Goal: Task Accomplishment & Management: Manage account settings

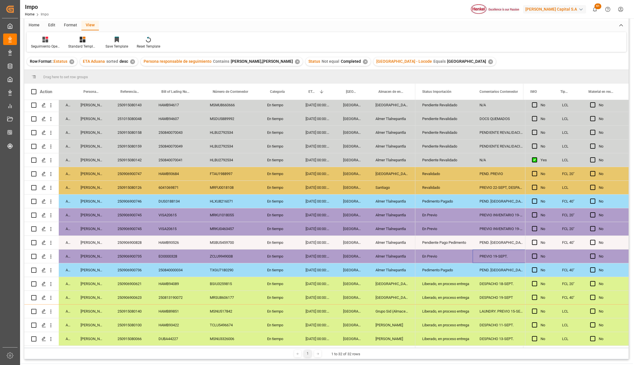
scroll to position [55, 0]
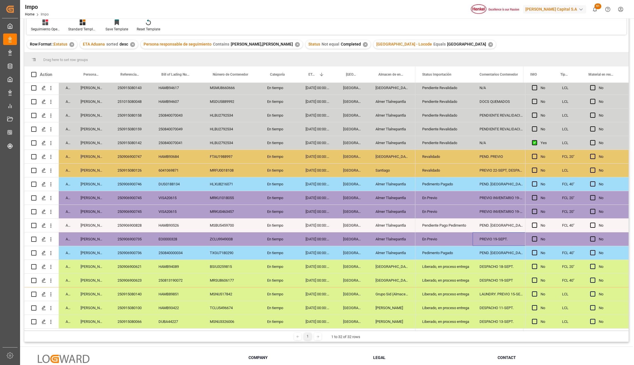
click at [161, 248] on div "250840000034" at bounding box center [177, 252] width 51 height 13
click at [131, 236] on div "250906900735" at bounding box center [131, 238] width 41 height 13
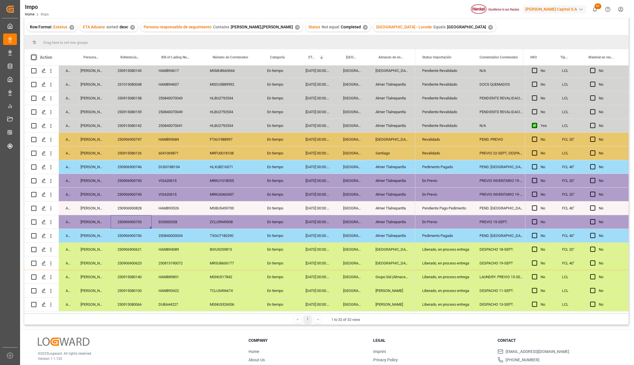
scroll to position [38, 0]
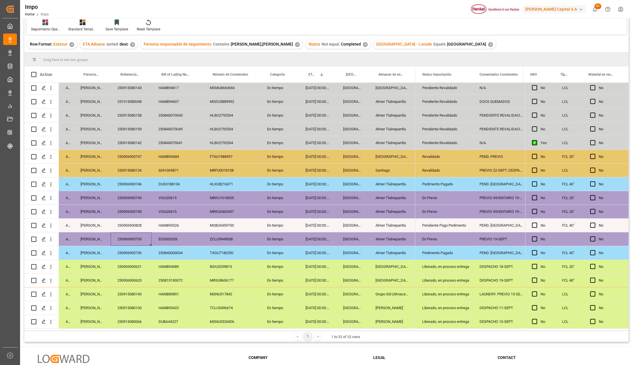
click at [432, 222] on div "Pendiente Pago Pedimento" at bounding box center [444, 225] width 44 height 13
click at [447, 224] on div "Pendiente Pago Pedimento" at bounding box center [444, 225] width 44 height 13
click at [447, 224] on input "Pendiente Pago Pedimento" at bounding box center [444, 228] width 48 height 11
click at [461, 226] on icon "open menu" at bounding box center [462, 229] width 7 height 7
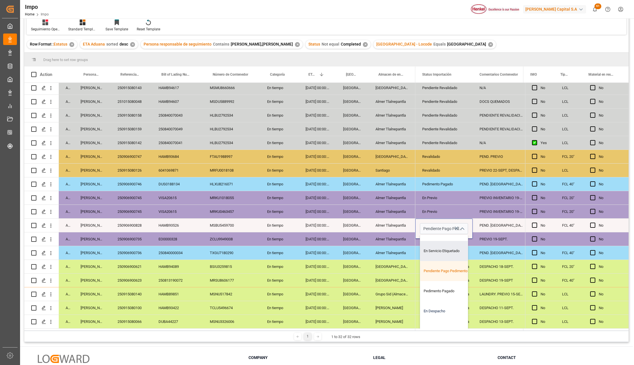
scroll to position [57, 0]
click at [444, 304] on div "En Despacho" at bounding box center [447, 310] width 54 height 20
type input "En Despacho"
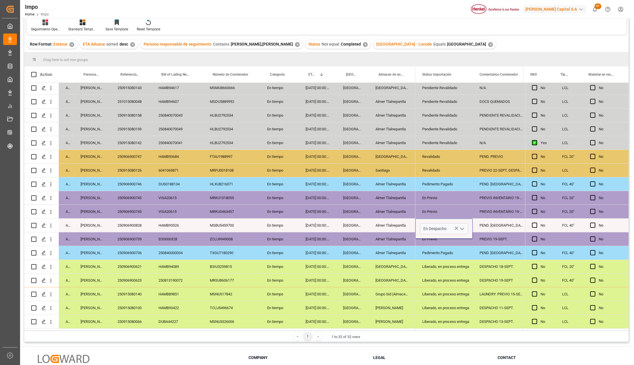
click at [338, 276] on div "Veracruz" at bounding box center [352, 280] width 32 height 13
click at [475, 249] on div "PEND. [GEOGRAPHIC_DATA]" at bounding box center [501, 252] width 57 height 13
click at [500, 224] on div "PEND. [GEOGRAPHIC_DATA]" at bounding box center [501, 225] width 57 height 13
click at [500, 224] on input "PEND. [GEOGRAPHIC_DATA]" at bounding box center [501, 228] width 48 height 11
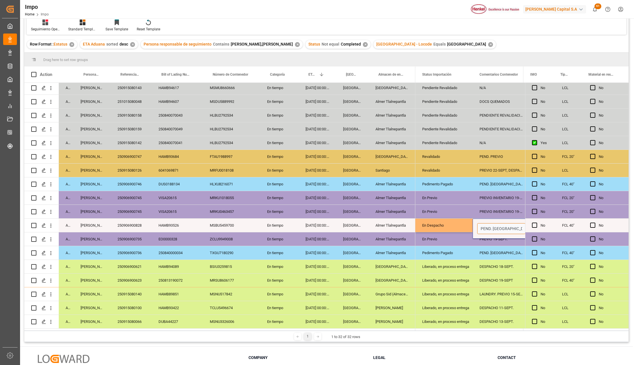
click at [500, 224] on input "PEND. [GEOGRAPHIC_DATA]" at bounding box center [501, 228] width 48 height 11
type input "DESPACHO 19-09"
click at [500, 224] on div "DESPACHO 19-09" at bounding box center [501, 225] width 57 height 13
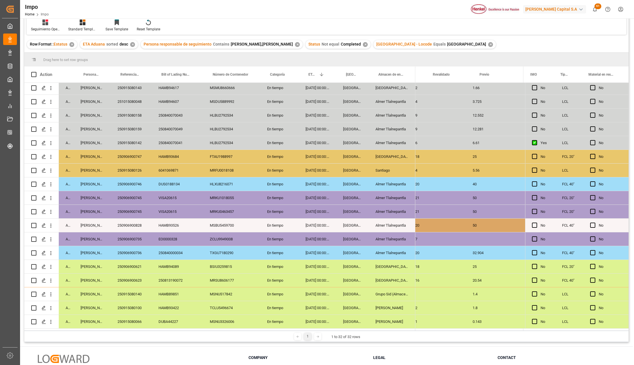
scroll to position [0, 901]
click at [135, 223] on div "250906900828" at bounding box center [131, 225] width 41 height 13
click at [505, 221] on div "[DATE]" at bounding box center [498, 225] width 50 height 13
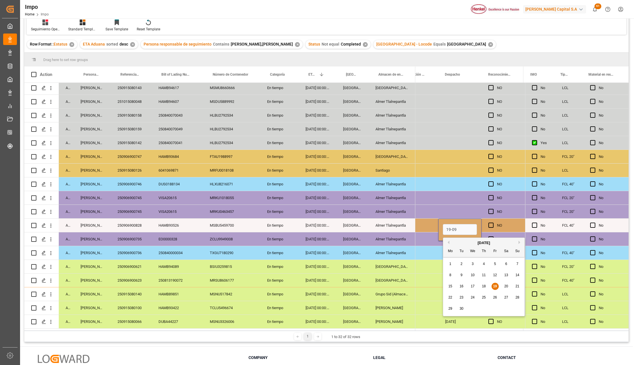
type input "[DATE]"
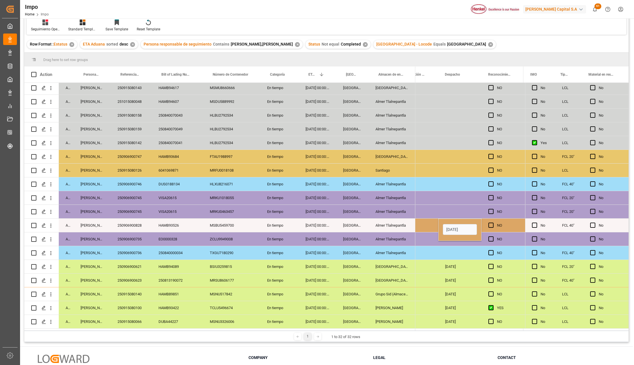
click at [471, 257] on div "Press SPACE to select this row." at bounding box center [459, 252] width 43 height 13
click at [462, 219] on div "[DATE]" at bounding box center [459, 225] width 43 height 13
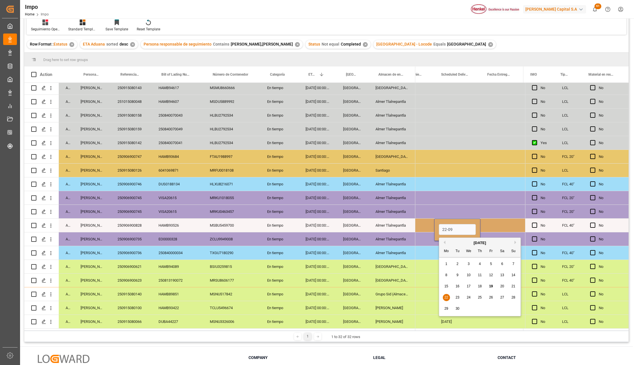
type input "[DATE]"
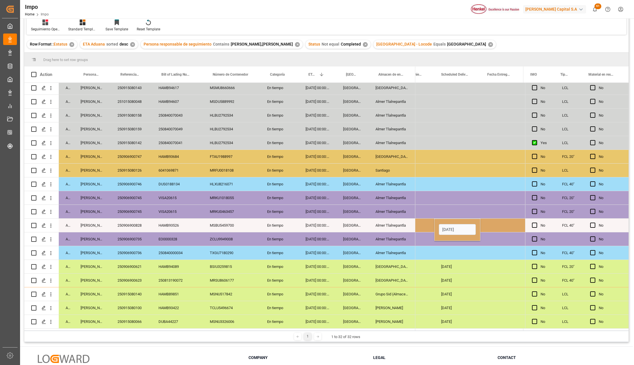
click at [443, 268] on div "[DATE]" at bounding box center [457, 266] width 46 height 13
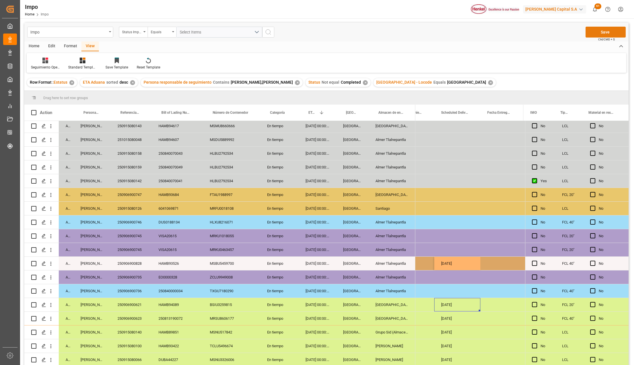
click at [601, 34] on button "Save" at bounding box center [606, 32] width 40 height 11
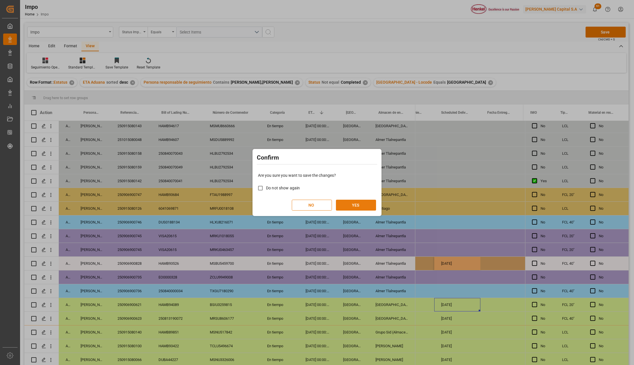
click at [359, 206] on button "YES" at bounding box center [356, 205] width 40 height 11
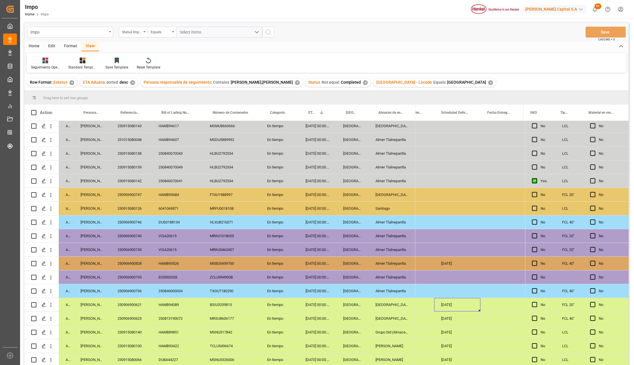
click at [167, 260] on div "HAMB93526" at bounding box center [177, 263] width 51 height 13
click at [387, 224] on div "Almer Tlalnepantla" at bounding box center [392, 222] width 47 height 13
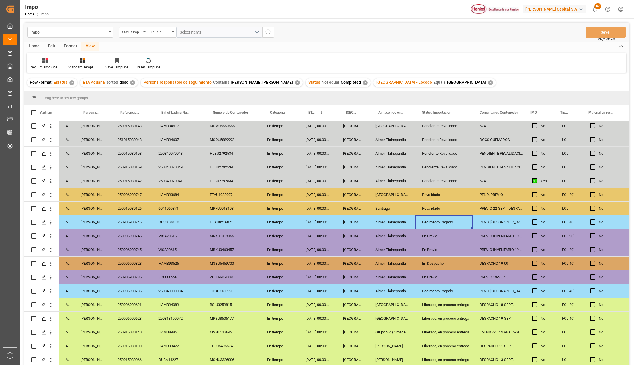
click at [431, 263] on div "En Despacho" at bounding box center [444, 263] width 44 height 13
click at [462, 264] on icon "open menu" at bounding box center [462, 267] width 7 height 7
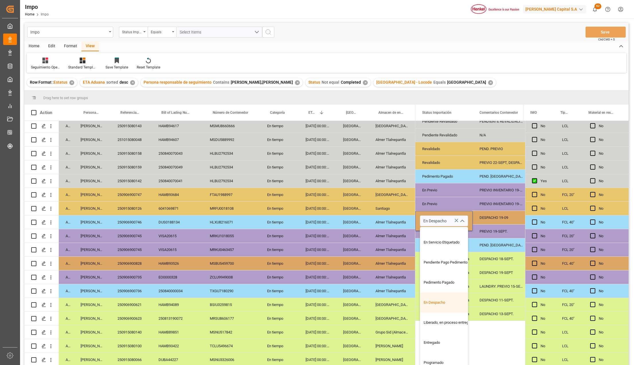
scroll to position [52, 0]
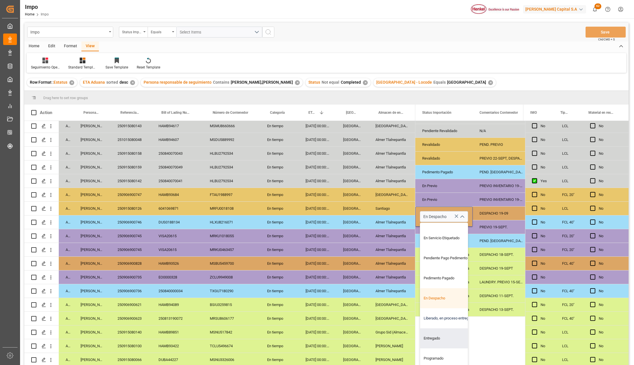
click at [438, 314] on div "Liberado, en proceso entrega" at bounding box center [447, 318] width 54 height 20
type input "Liberado, en proceso entrega"
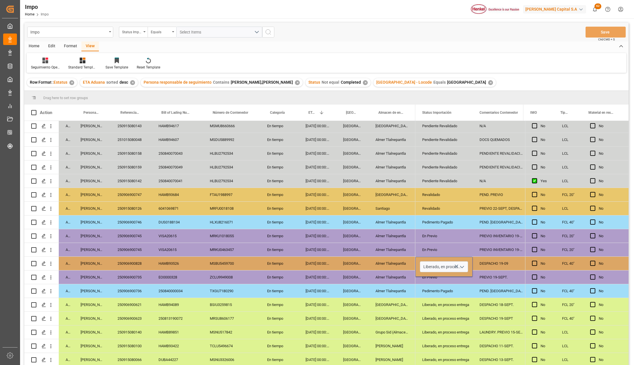
scroll to position [0, 0]
click at [422, 342] on div "Liberado, en proceso entrega" at bounding box center [444, 346] width 44 height 13
click at [447, 258] on div "Liberado, en proceso entrega" at bounding box center [444, 263] width 44 height 13
click at [429, 220] on div "Pedimento Pagado" at bounding box center [444, 222] width 44 height 13
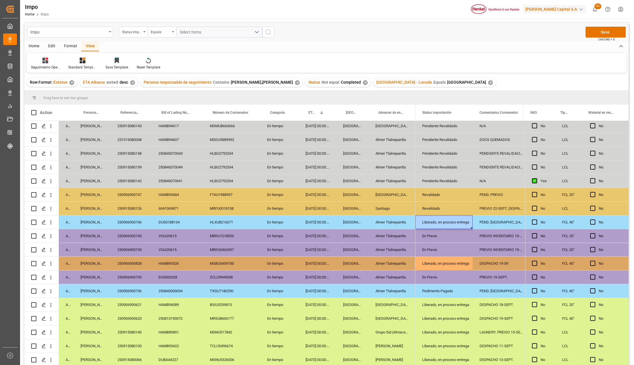
click at [437, 236] on div "En Previo" at bounding box center [444, 236] width 44 height 13
click at [489, 216] on div "PEND. [GEOGRAPHIC_DATA]" at bounding box center [501, 222] width 57 height 13
click at [490, 226] on input "PEND. [GEOGRAPHIC_DATA]" at bounding box center [501, 225] width 48 height 11
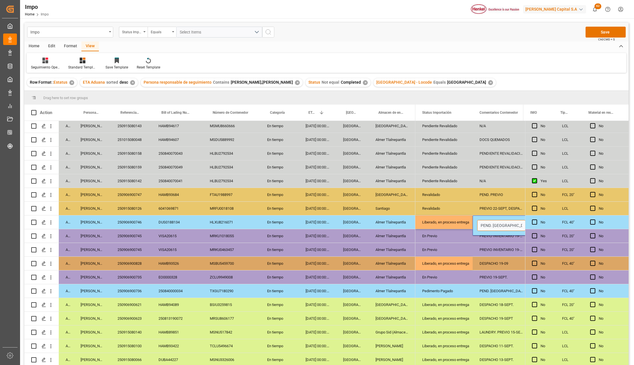
click at [490, 226] on input "PEND. [GEOGRAPHIC_DATA]" at bounding box center [501, 225] width 48 height 11
type input "d"
type input "DESPACHO 19-09"
click at [452, 222] on div "Liberado, en proceso entrega" at bounding box center [444, 222] width 44 height 13
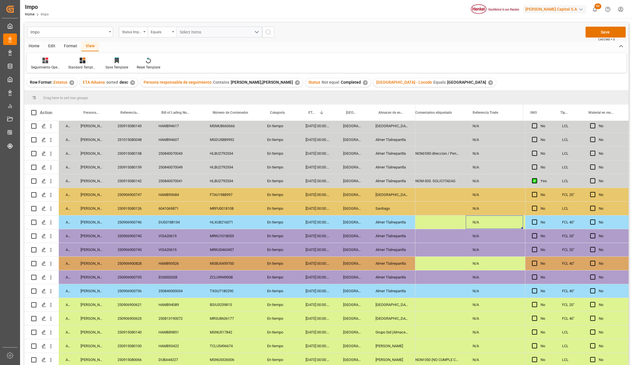
scroll to position [0, 243]
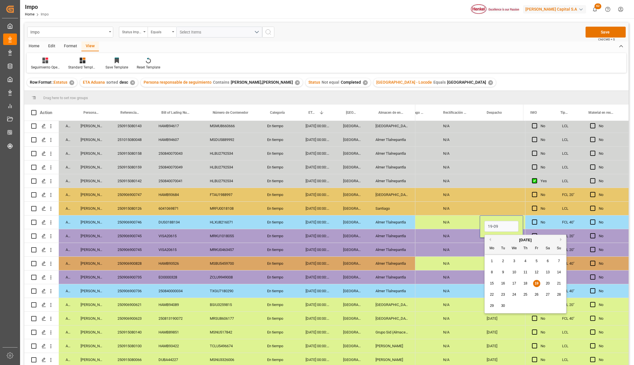
type input "[DATE]"
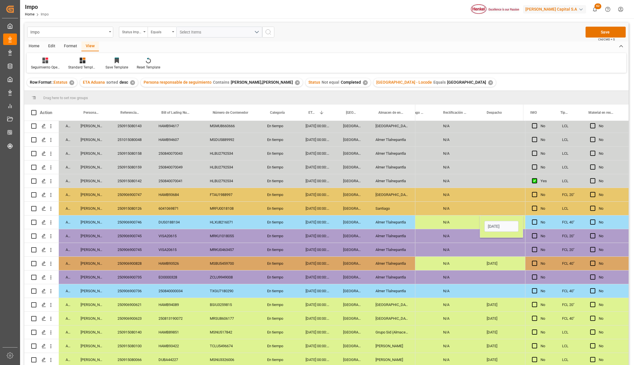
click at [452, 222] on div "N/A" at bounding box center [458, 222] width 44 height 13
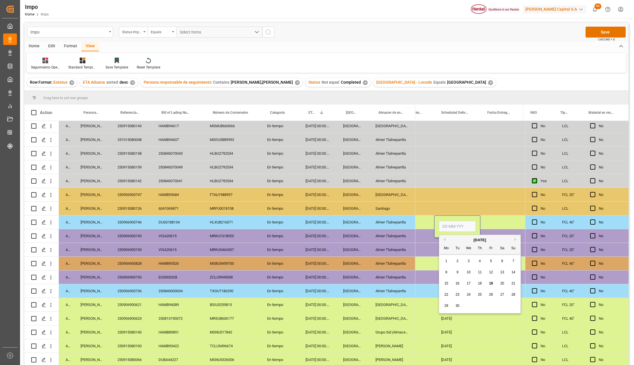
type input "2"
type input "[DATE]"
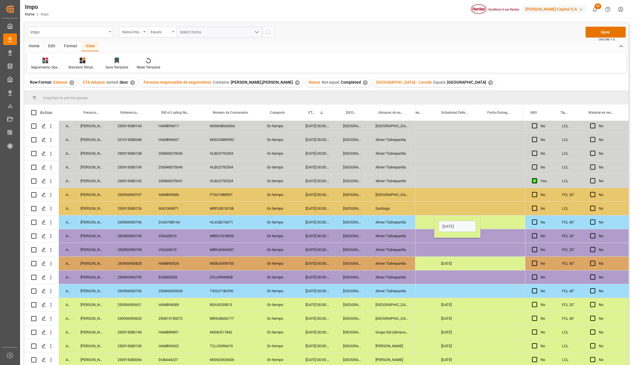
click at [457, 254] on div "Press SPACE to select this row." at bounding box center [457, 249] width 46 height 13
click at [605, 31] on button "Save" at bounding box center [606, 32] width 40 height 11
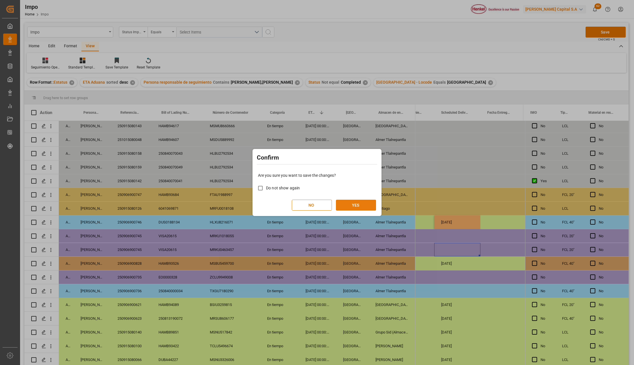
click at [360, 203] on button "YES" at bounding box center [356, 205] width 40 height 11
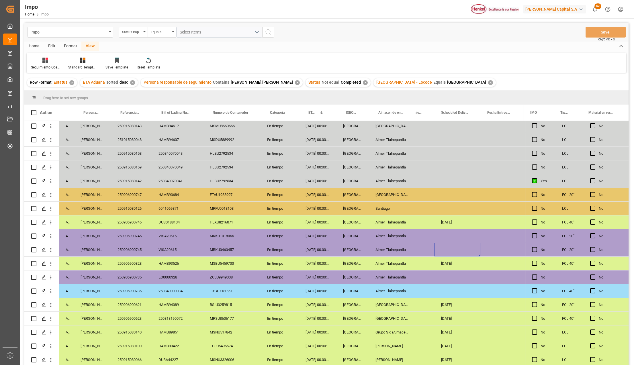
click at [406, 287] on div "Almer Tlalnepantla" at bounding box center [392, 290] width 47 height 13
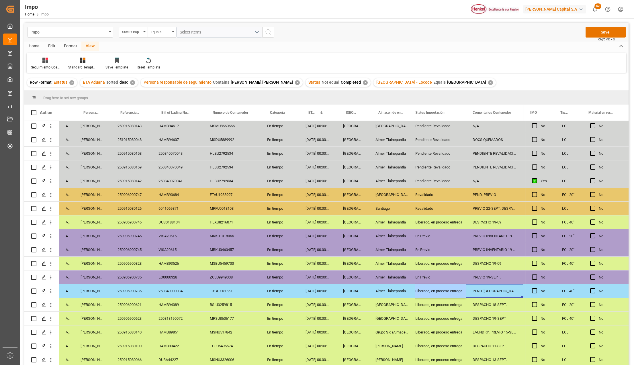
scroll to position [0, 7]
click at [482, 262] on div "DESPACHO 19-09" at bounding box center [494, 263] width 57 height 13
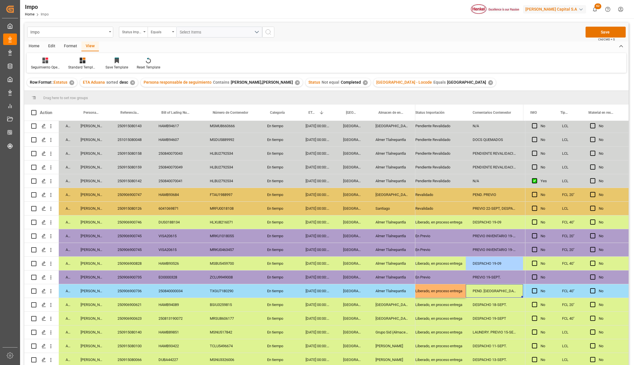
click at [491, 287] on div "PEND. [GEOGRAPHIC_DATA]" at bounding box center [494, 290] width 57 height 13
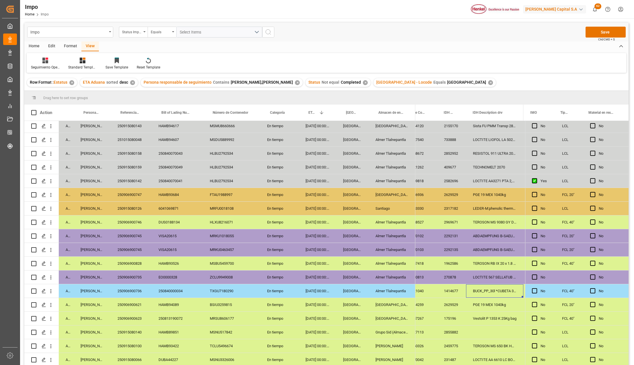
scroll to position [0, 412]
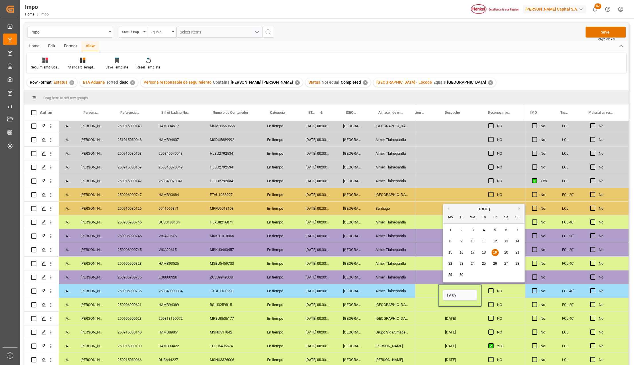
type input "[DATE]"
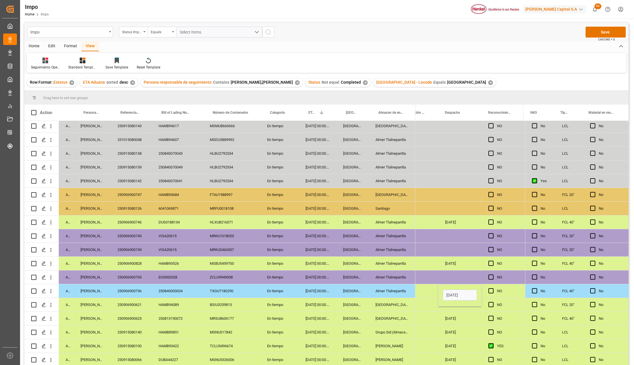
click at [468, 320] on div "[DATE]" at bounding box center [459, 318] width 43 height 13
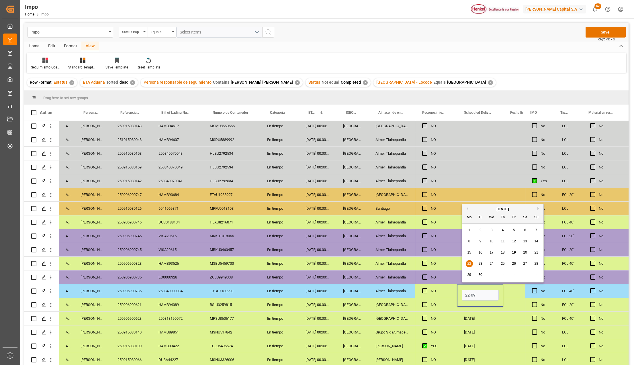
type input "[DATE]"
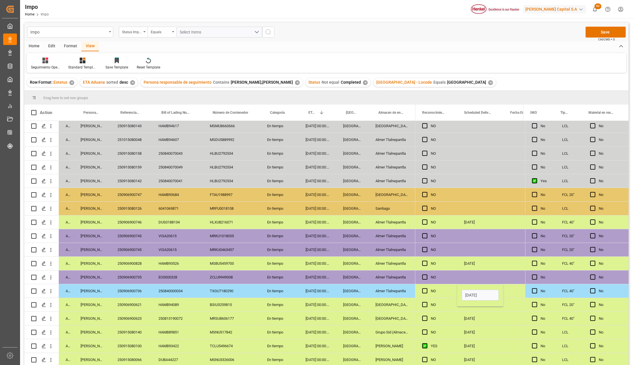
click at [468, 322] on div "[DATE]" at bounding box center [480, 318] width 46 height 13
click at [600, 27] on div "Save Ctrl/CMD + S" at bounding box center [606, 32] width 40 height 11
click at [609, 32] on button "Save" at bounding box center [606, 32] width 40 height 11
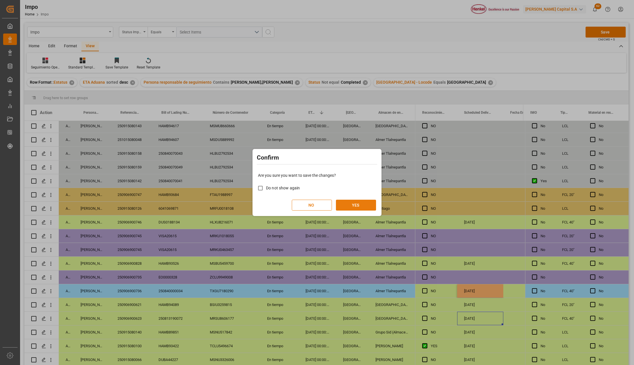
click at [345, 208] on button "YES" at bounding box center [356, 205] width 40 height 11
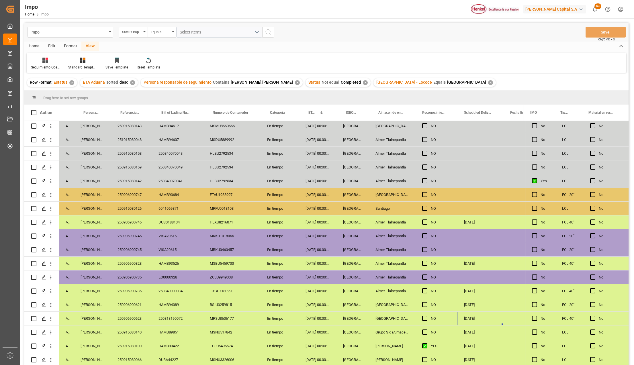
click at [347, 321] on div "Veracruz" at bounding box center [352, 318] width 32 height 13
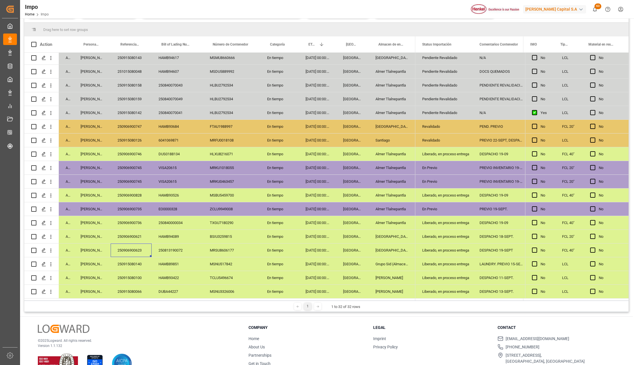
scroll to position [76, 0]
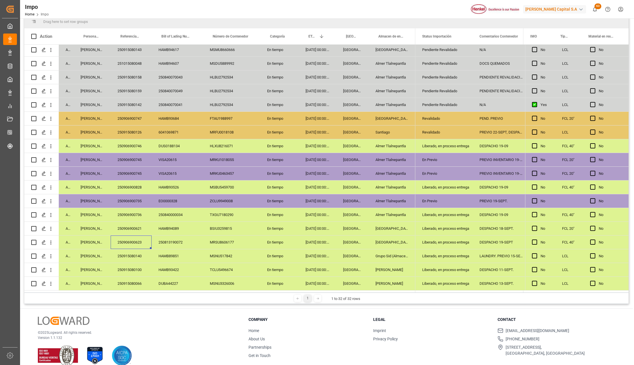
click at [431, 127] on div "Revalidado" at bounding box center [444, 132] width 44 height 13
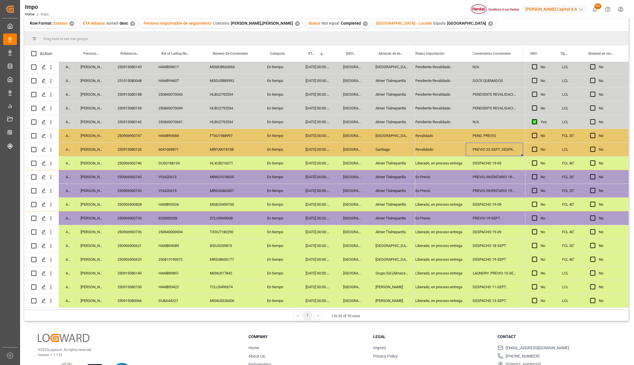
scroll to position [93, 0]
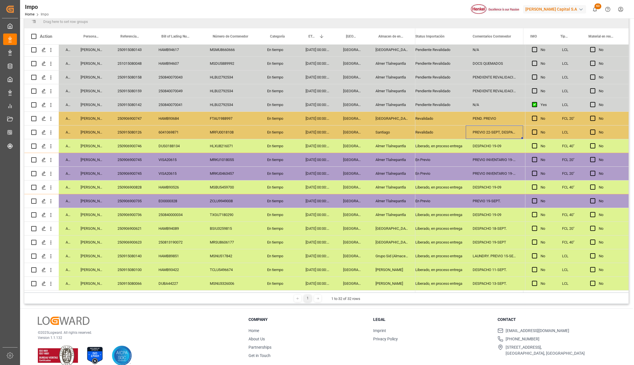
click at [142, 130] on div "250915080126" at bounding box center [131, 132] width 41 height 13
click at [398, 126] on div "Santiago" at bounding box center [392, 132] width 47 height 13
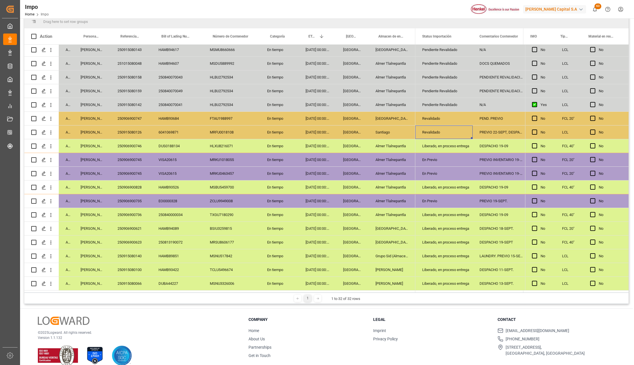
click at [455, 128] on div "Revalidado" at bounding box center [444, 132] width 44 height 13
click at [460, 134] on icon "open menu" at bounding box center [462, 135] width 7 height 7
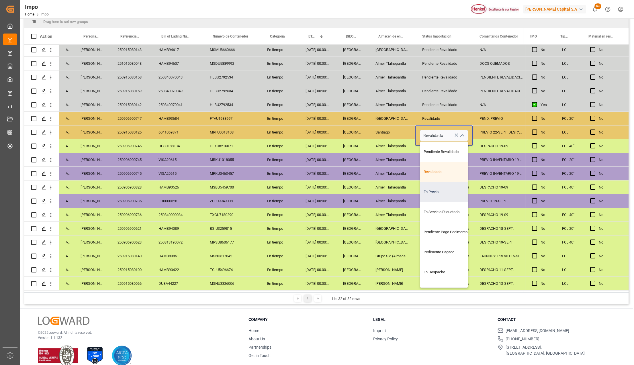
click at [439, 194] on div "En Previo" at bounding box center [447, 192] width 54 height 20
type input "En Previo"
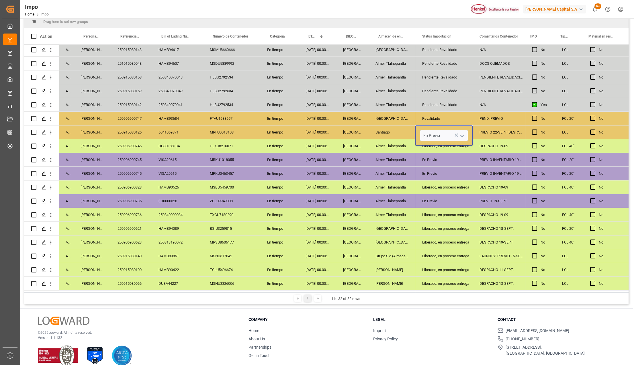
click at [364, 205] on div "Veracruz" at bounding box center [352, 200] width 32 height 13
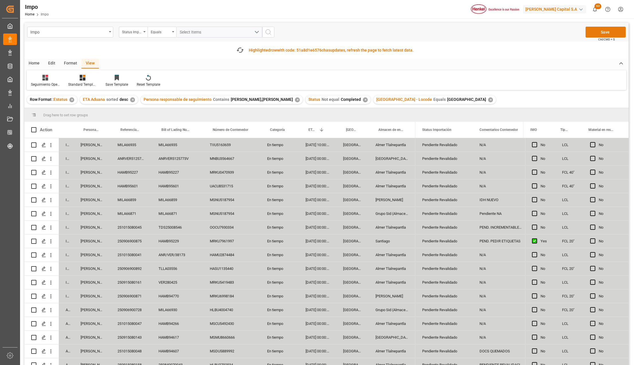
click at [610, 32] on button "Save" at bounding box center [606, 32] width 40 height 11
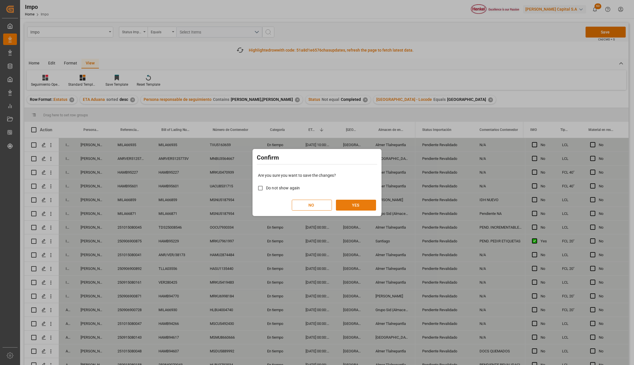
click at [361, 208] on button "YES" at bounding box center [356, 205] width 40 height 11
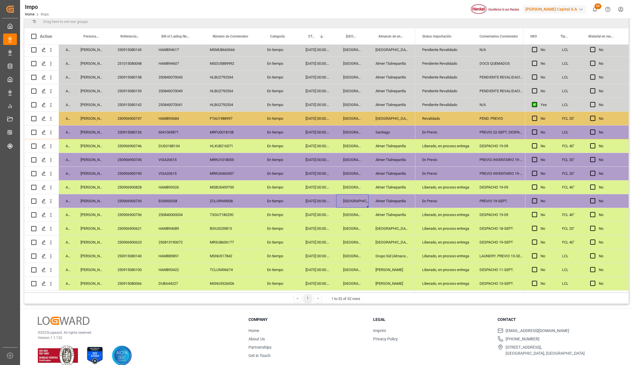
scroll to position [196, 0]
click at [446, 198] on div "En Previo" at bounding box center [444, 201] width 44 height 13
click at [443, 198] on div "En Previo" at bounding box center [444, 201] width 44 height 13
click at [460, 202] on icon "open menu" at bounding box center [462, 204] width 7 height 7
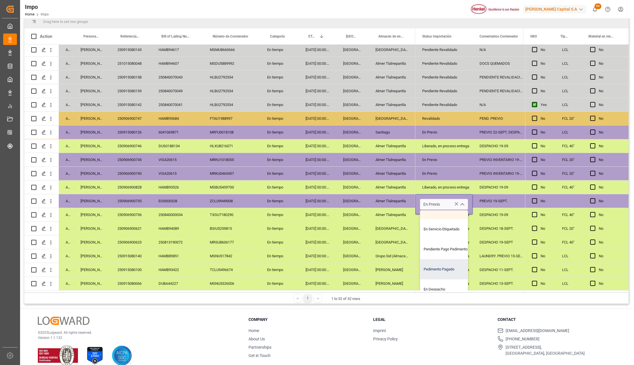
scroll to position [57, 0]
click at [437, 279] on div "En Despacho" at bounding box center [447, 286] width 54 height 20
type input "En Despacho"
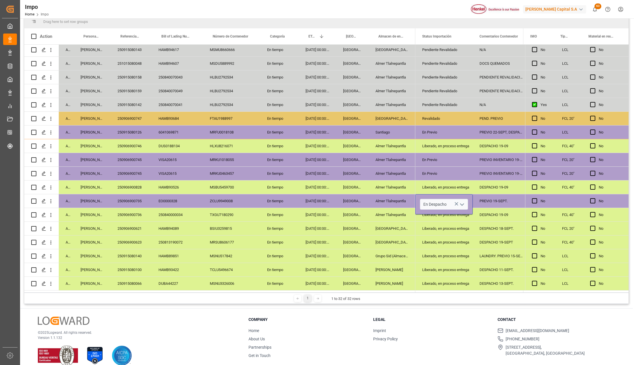
click at [392, 263] on div "Almer Apodaca" at bounding box center [392, 269] width 47 height 13
click at [491, 201] on div "PREVIO 19-SEPT." at bounding box center [501, 200] width 57 height 13
click at [491, 201] on input "PREVIO 19-SEPT." at bounding box center [501, 204] width 48 height 11
type input "DESPACHO 20-SEPT"
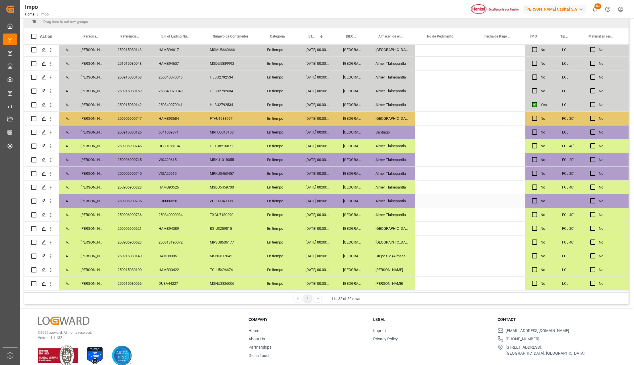
scroll to position [0, 1145]
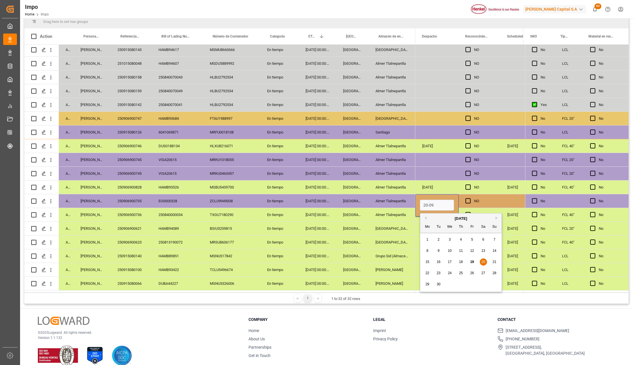
type input "20-09-2025"
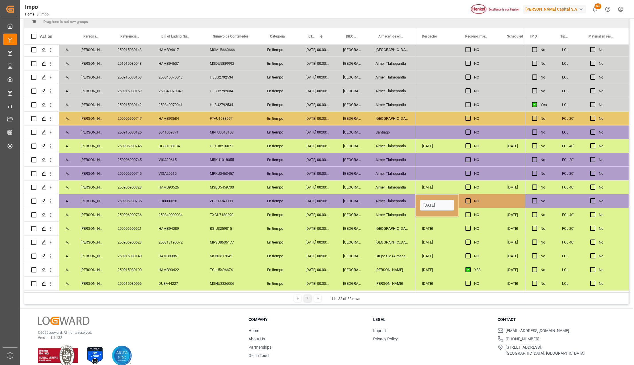
drag, startPoint x: 485, startPoint y: 199, endPoint x: 488, endPoint y: 203, distance: 4.3
click at [485, 199] on div "NO" at bounding box center [483, 201] width 19 height 13
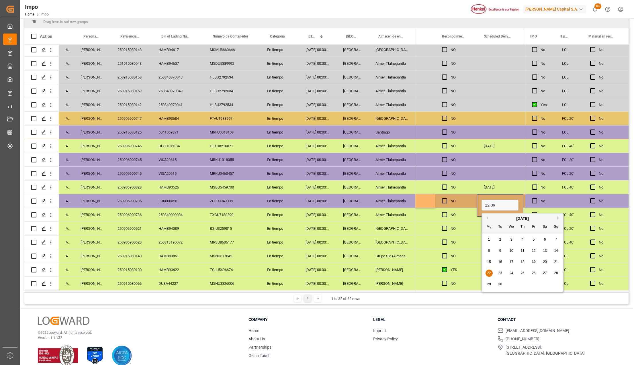
type input "[DATE]"
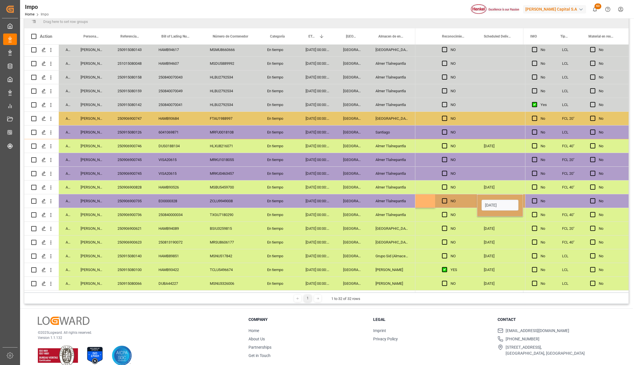
click at [445, 237] on div "Press SPACE to select this row." at bounding box center [446, 242] width 9 height 13
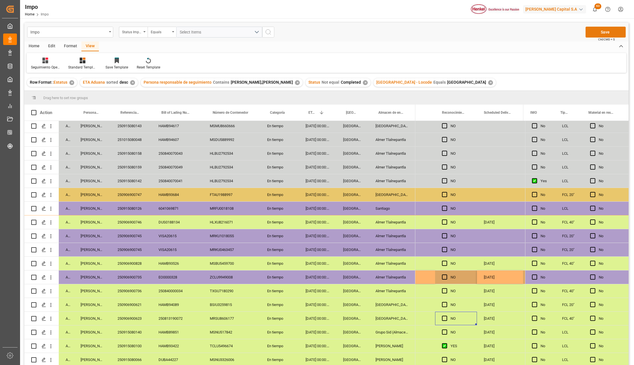
click at [607, 29] on button "Save" at bounding box center [606, 32] width 40 height 11
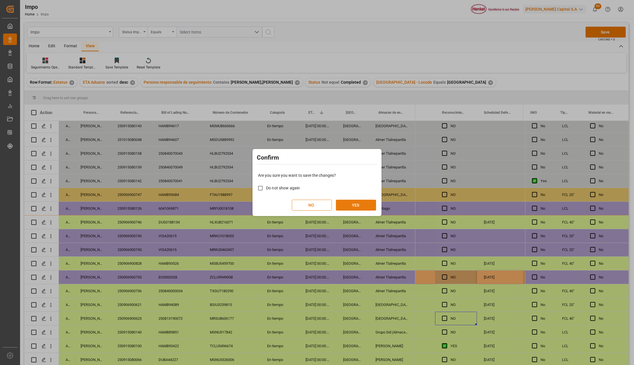
click at [357, 205] on button "YES" at bounding box center [356, 205] width 40 height 11
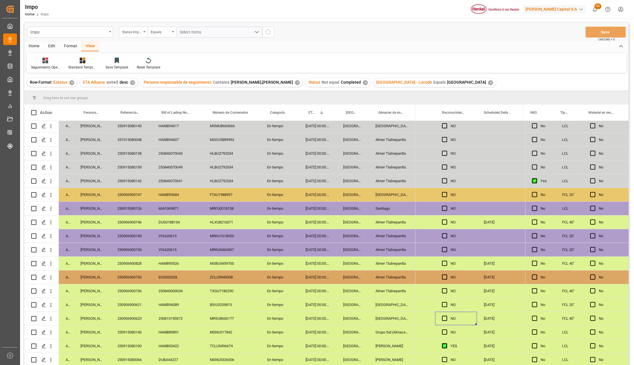
click at [262, 238] on div "En tiempo" at bounding box center [279, 235] width 38 height 13
click at [268, 189] on div "En tiempo" at bounding box center [279, 194] width 38 height 13
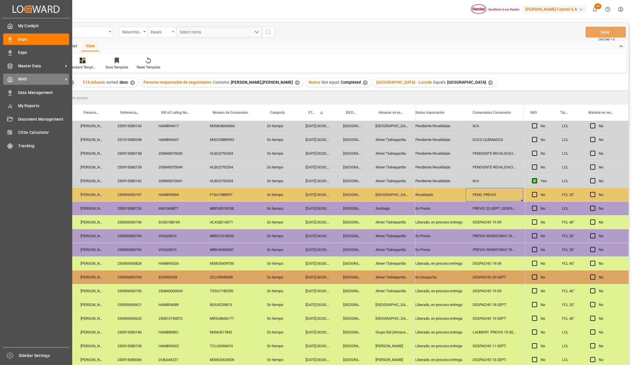
scroll to position [0, 0]
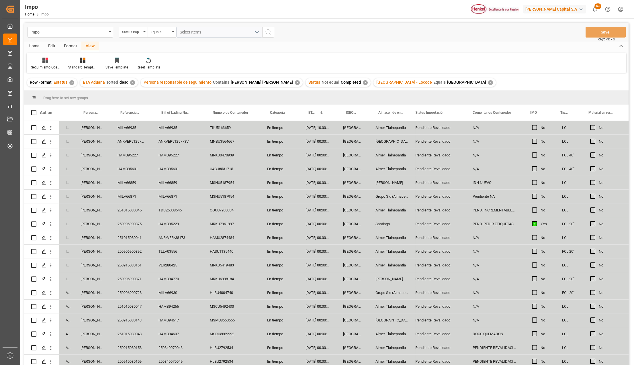
click at [402, 154] on div "Almer Tlalnepantla" at bounding box center [392, 154] width 47 height 13
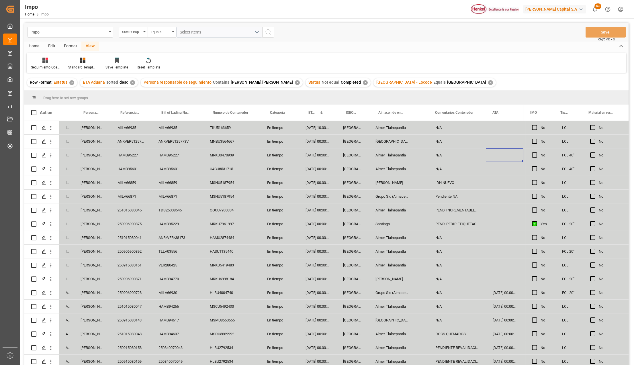
scroll to position [0, 81]
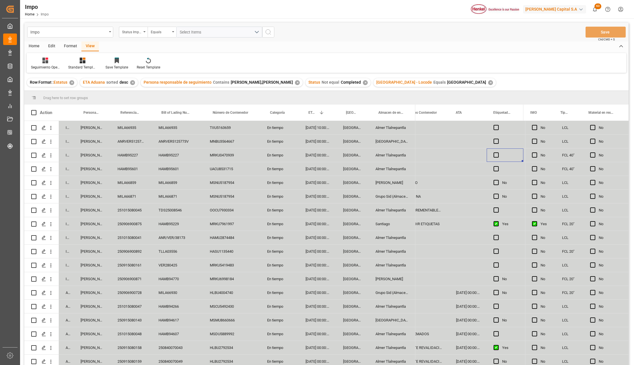
click at [492, 154] on div "Press SPACE to select this row." at bounding box center [505, 154] width 37 height 13
click at [496, 156] on span "Press SPACE to select this row." at bounding box center [496, 154] width 5 height 5
click at [498, 152] on input "Press SPACE to select this row." at bounding box center [498, 152] width 0 height 0
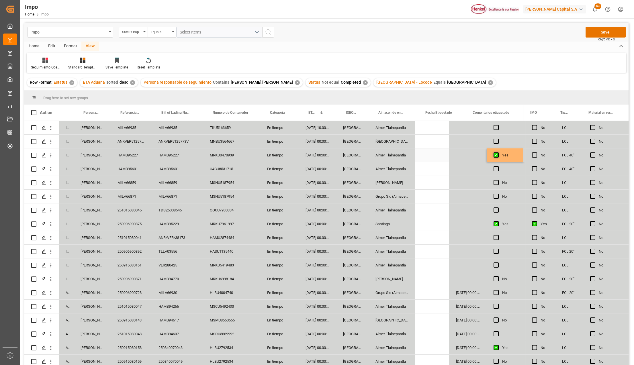
scroll to position [0, 186]
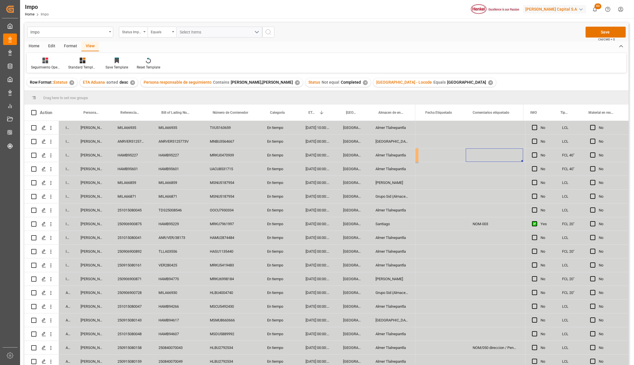
click at [496, 156] on div "Press SPACE to select this row." at bounding box center [494, 154] width 57 height 13
click at [482, 155] on div "Press SPACE to select this row." at bounding box center [494, 154] width 57 height 13
click at [481, 157] on input "Press SPACE to select this row." at bounding box center [494, 158] width 48 height 11
type input "NOM-050 (DIRECCIÓN)"
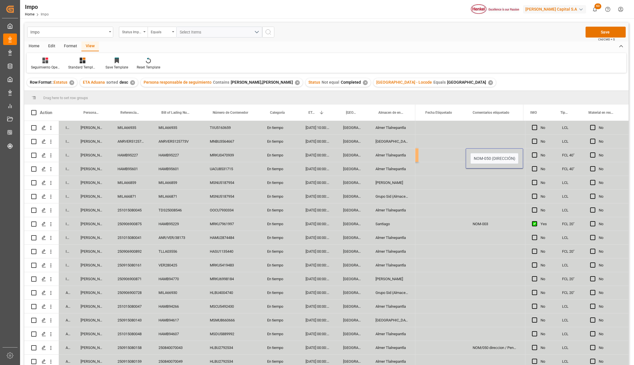
click at [490, 186] on div "Press SPACE to select this row." at bounding box center [494, 182] width 57 height 13
click at [598, 34] on button "Save" at bounding box center [606, 32] width 40 height 11
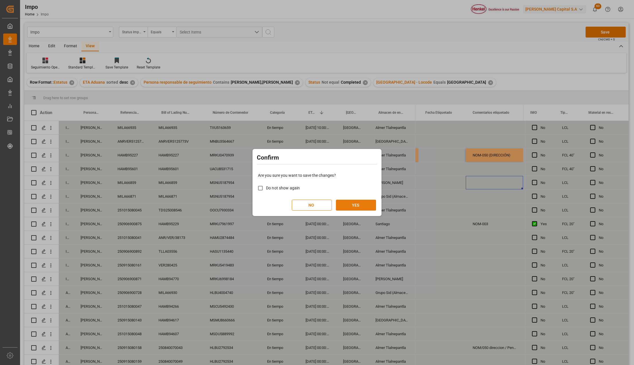
click at [361, 204] on button "YES" at bounding box center [356, 205] width 40 height 11
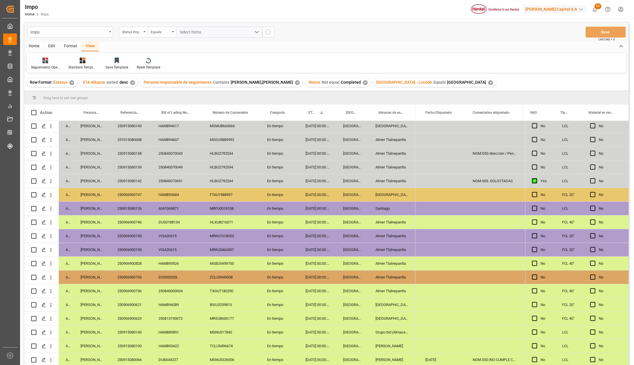
scroll to position [196, 0]
click at [376, 304] on div "[GEOGRAPHIC_DATA]" at bounding box center [392, 304] width 47 height 13
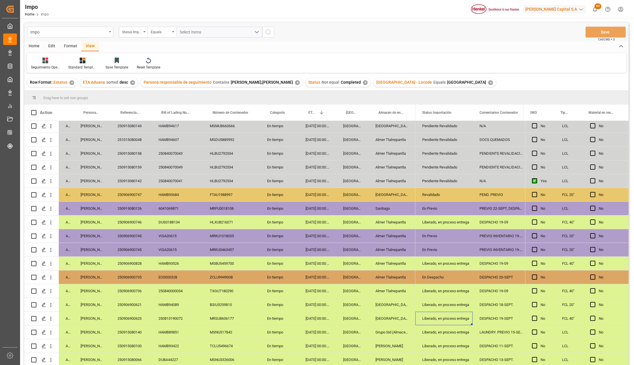
scroll to position [0, 7]
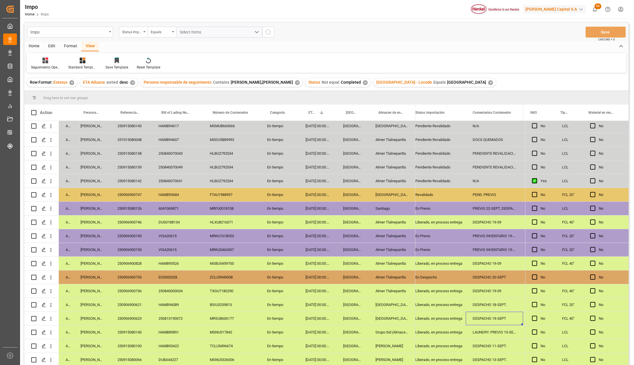
click at [482, 320] on div "DESPACHO 19-SEPT" at bounding box center [494, 318] width 57 height 13
click at [128, 318] on div "250906900623" at bounding box center [131, 318] width 41 height 13
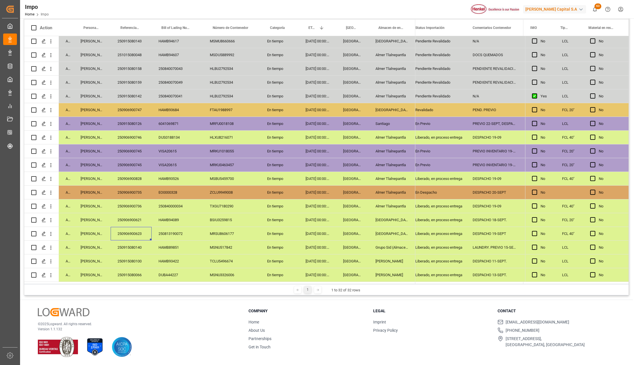
click at [142, 230] on div "250906900623" at bounding box center [131, 233] width 41 height 13
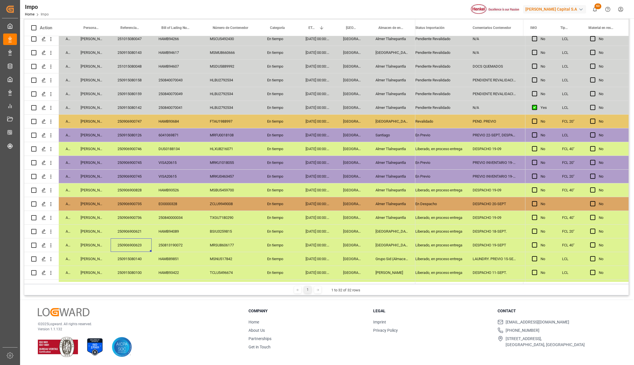
scroll to position [196, 0]
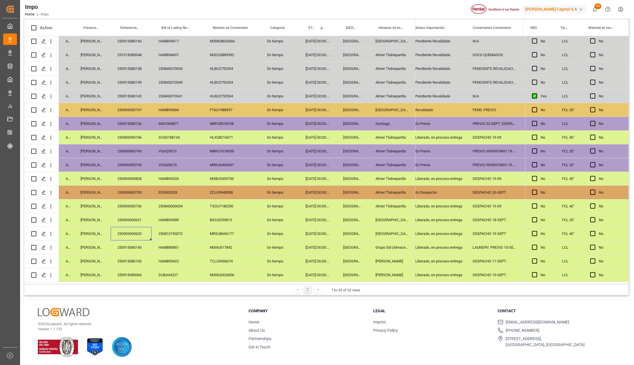
click at [394, 235] on div "[GEOGRAPHIC_DATA]" at bounding box center [392, 233] width 47 height 13
click at [471, 219] on div "DESPACHO 18-SEPT." at bounding box center [494, 219] width 57 height 13
click at [140, 218] on div "250906900621" at bounding box center [131, 219] width 41 height 13
click at [391, 220] on div "[GEOGRAPHIC_DATA]" at bounding box center [392, 219] width 47 height 13
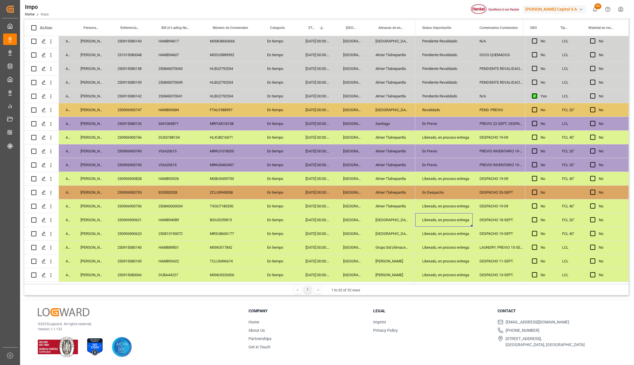
click at [437, 215] on div "Liberado, en proceso entrega" at bounding box center [444, 220] width 44 height 13
click at [461, 223] on polyline "open menu" at bounding box center [461, 224] width 3 height 2
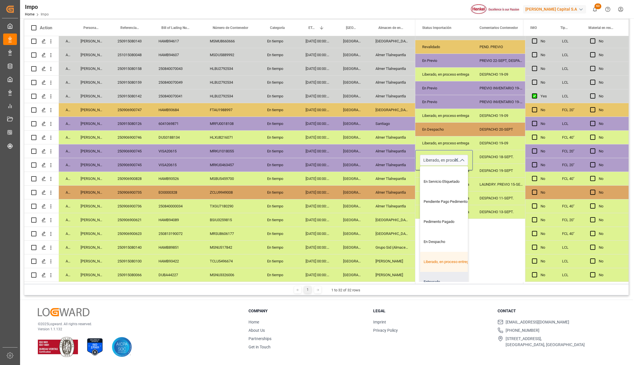
scroll to position [76, 0]
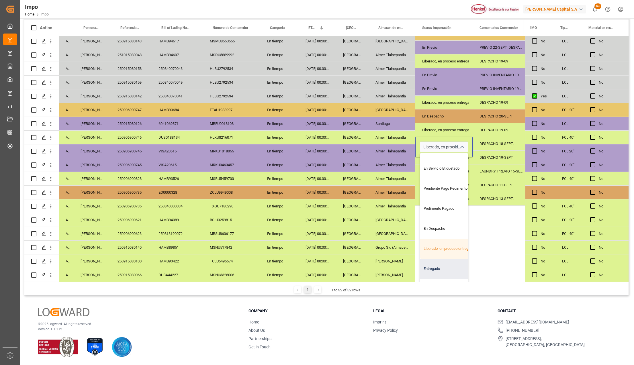
click at [441, 261] on div "Entregado" at bounding box center [447, 269] width 54 height 20
type input "Entregado"
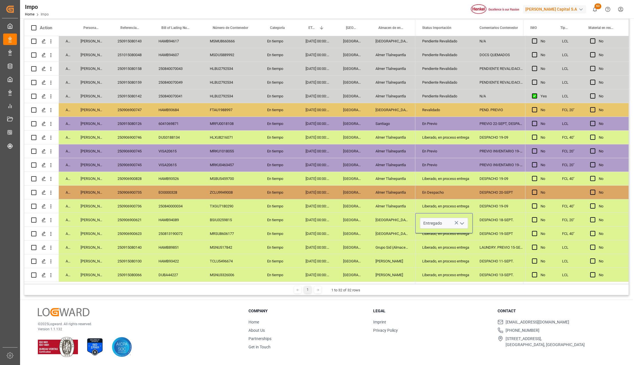
scroll to position [0, 0]
click at [405, 258] on div "Almer Apodaca" at bounding box center [392, 261] width 47 height 13
click at [491, 218] on div "DESPACHO 18-SEPT." at bounding box center [501, 219] width 57 height 13
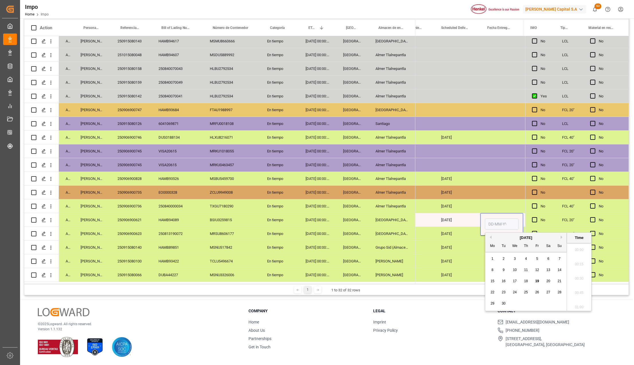
scroll to position [790, 0]
type input "19-09-2025 00:00"
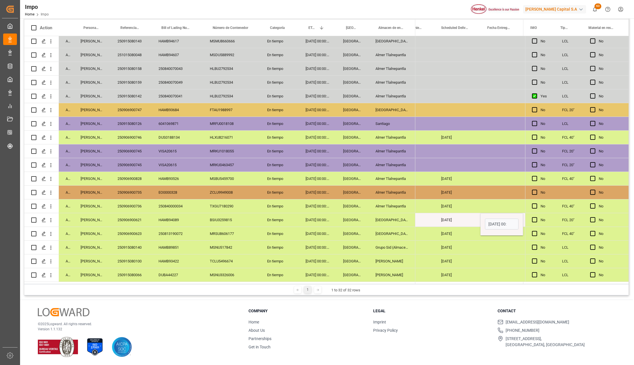
click at [453, 221] on div "[DATE]" at bounding box center [457, 219] width 46 height 13
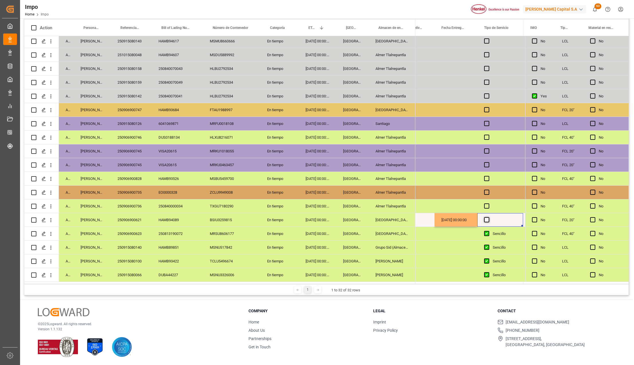
click at [485, 217] on div "Press SPACE to select this row." at bounding box center [500, 219] width 46 height 13
click at [487, 219] on span "Press SPACE to select this row." at bounding box center [486, 219] width 5 height 5
click at [488, 217] on input "Press SPACE to select this row." at bounding box center [488, 217] width 0 height 0
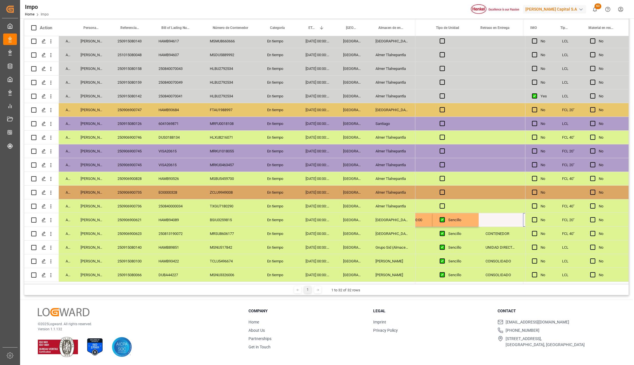
scroll to position [0, 1502]
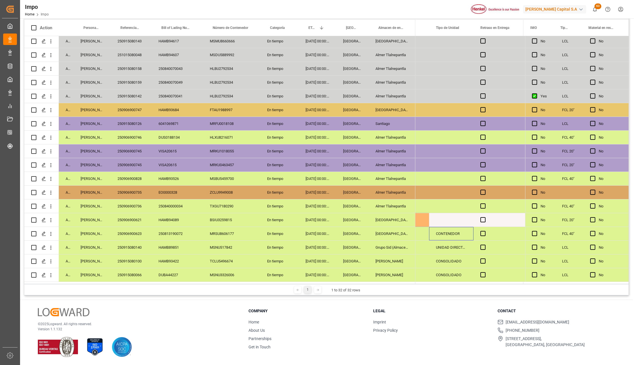
click at [450, 232] on div "CONTENEDOR" at bounding box center [451, 233] width 44 height 13
click at [452, 217] on div "Press SPACE to select this row." at bounding box center [451, 219] width 44 height 13
click at [480, 219] on div "Press SPACE to select this row." at bounding box center [499, 219] width 50 height 13
click at [483, 220] on span "Press SPACE to select this row." at bounding box center [482, 219] width 5 height 5
click at [485, 217] on input "Press SPACE to select this row." at bounding box center [485, 217] width 0 height 0
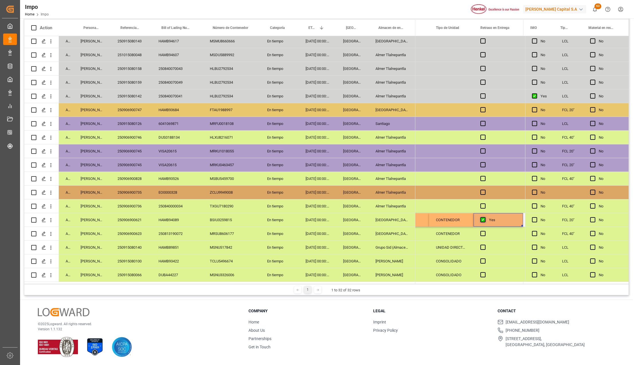
click at [483, 220] on span "Press SPACE to select this row." at bounding box center [482, 219] width 5 height 5
click at [485, 217] on input "Press SPACE to select this row." at bounding box center [485, 217] width 0 height 0
click at [459, 241] on div "UNIDAD DIRECTA 3.5" at bounding box center [451, 247] width 44 height 13
click at [468, 217] on div "CONTENEDOR" at bounding box center [451, 219] width 44 height 13
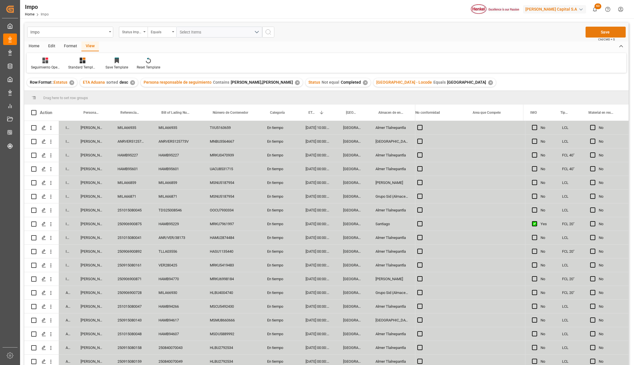
click at [608, 32] on button "Save" at bounding box center [606, 32] width 40 height 11
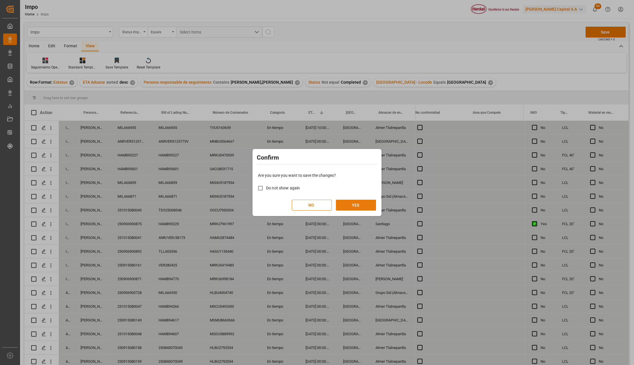
click at [371, 202] on button "YES" at bounding box center [356, 205] width 40 height 11
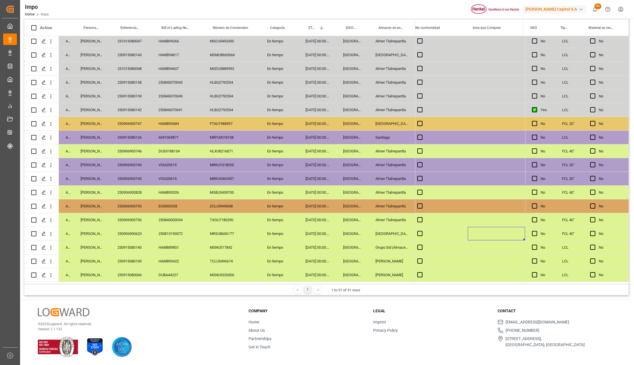
click at [205, 228] on div "MRSU8606177" at bounding box center [231, 233] width 57 height 13
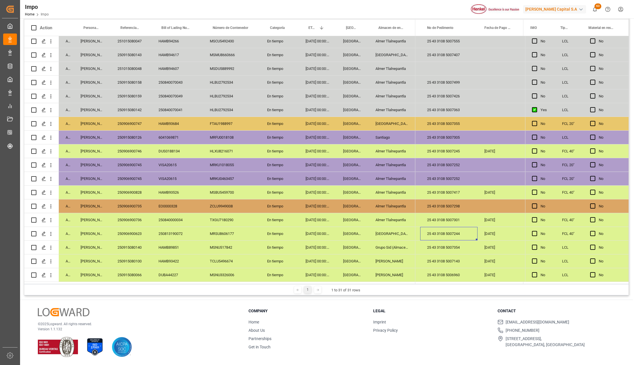
click at [468, 233] on div "25 43 3108 5007244" at bounding box center [448, 233] width 57 height 13
drag, startPoint x: 468, startPoint y: 235, endPoint x: 439, endPoint y: 236, distance: 28.4
click at [439, 236] on input "25 43 3108 5007244" at bounding box center [449, 237] width 48 height 11
click at [259, 248] on div "MSNU517842" at bounding box center [231, 247] width 57 height 13
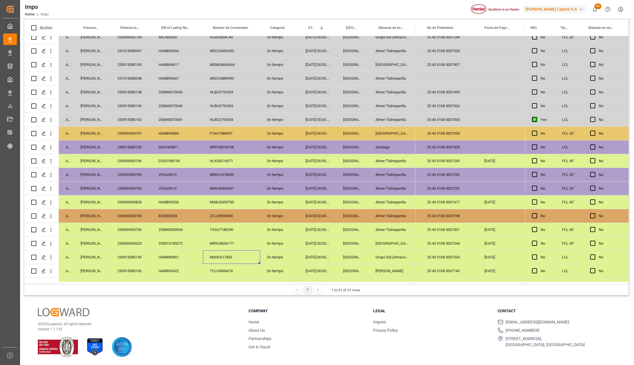
scroll to position [182, 0]
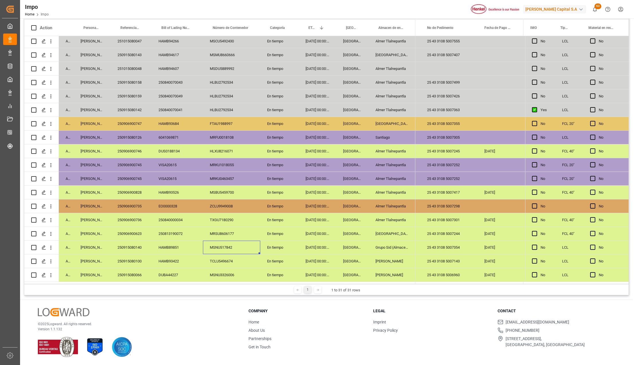
drag, startPoint x: 249, startPoint y: 209, endPoint x: 110, endPoint y: 347, distance: 195.8
click at [249, 209] on div "ZCLU9949008" at bounding box center [231, 205] width 57 height 13
click at [139, 248] on div "250915080140" at bounding box center [131, 247] width 41 height 13
drag, startPoint x: 332, startPoint y: 247, endPoint x: 357, endPoint y: 245, distance: 25.0
click at [336, 247] on div "Arrived Karla Chavez 250915080140 HAMB89851 MSNU517842 En tiempo 08-09-2025 00:…" at bounding box center [219, 248] width 391 height 14
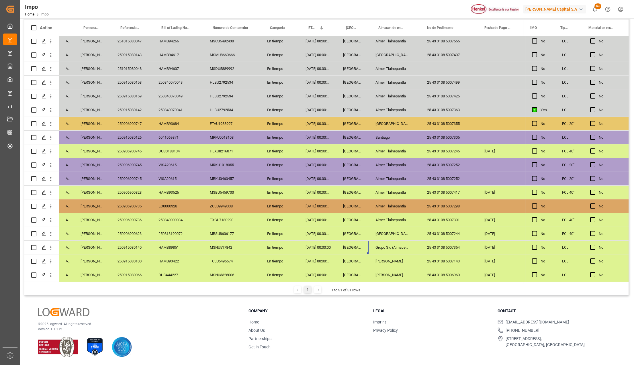
click at [376, 246] on div "Grupo Sid (Almacenaje y Distribucion AVIOR)" at bounding box center [392, 247] width 47 height 13
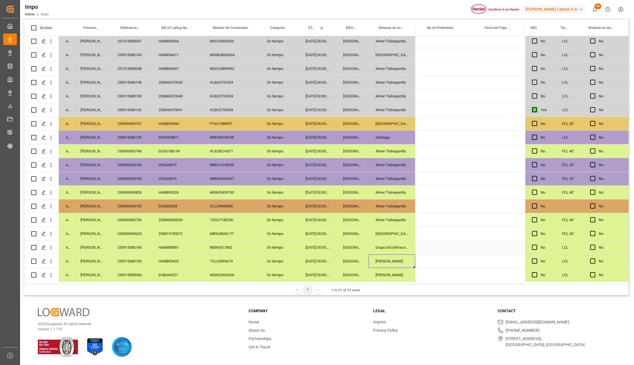
scroll to position [0, 0]
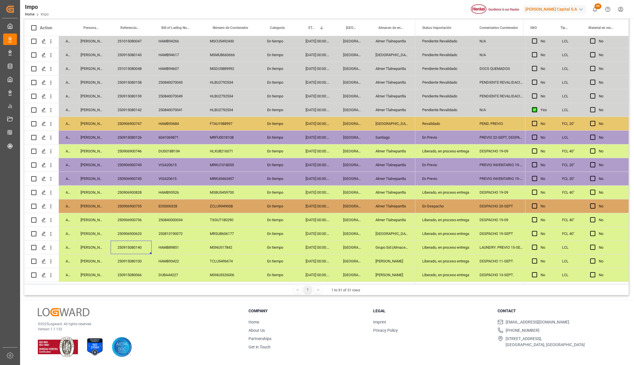
click at [134, 241] on div "250915080140" at bounding box center [131, 247] width 41 height 13
click at [433, 248] on div "Liberado, en proceso entrega" at bounding box center [444, 247] width 44 height 13
click at [463, 248] on icon "open menu" at bounding box center [462, 251] width 7 height 7
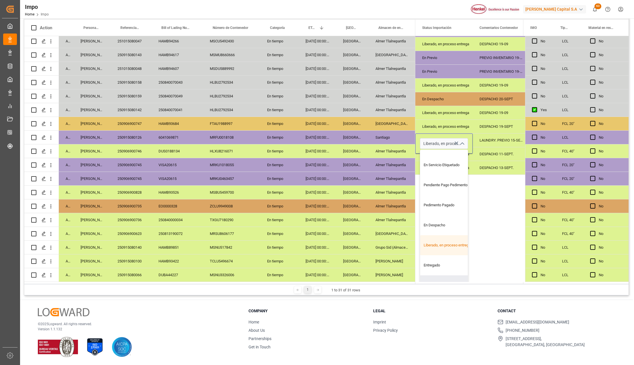
scroll to position [121, 0]
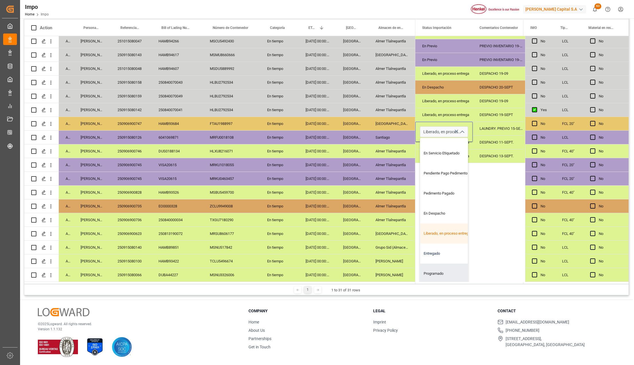
click at [433, 251] on div "Entregado" at bounding box center [447, 254] width 54 height 20
type input "Entregado"
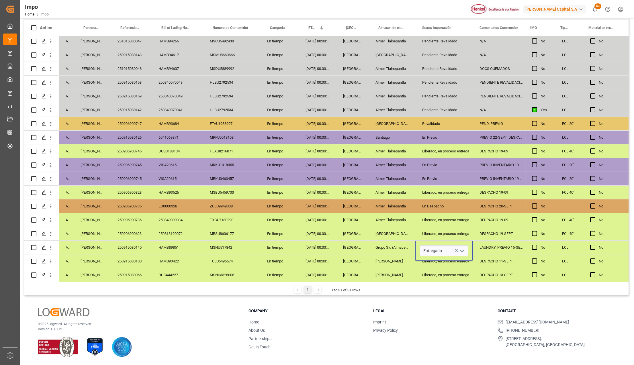
scroll to position [0, 0]
click at [376, 262] on div "Almer Apodaca" at bounding box center [392, 261] width 47 height 13
click at [482, 242] on div "LAUNDRY. PREVIO 15-SEPT." at bounding box center [501, 247] width 57 height 13
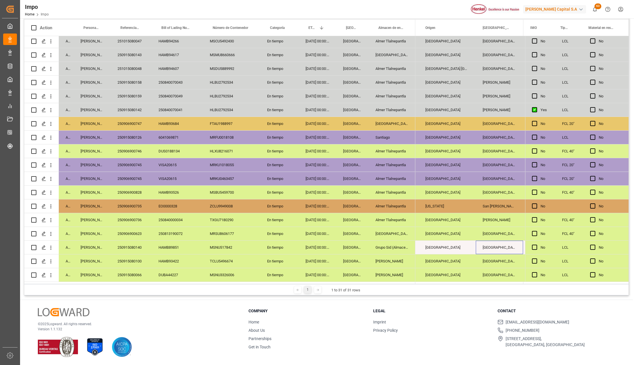
scroll to position [0, 689]
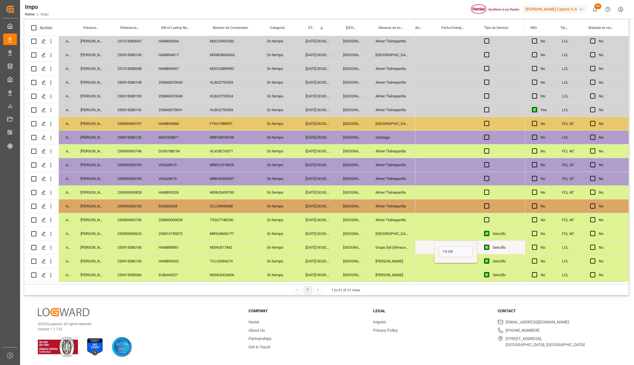
type input "19-09-2025 00:00"
click at [384, 242] on div "Grupo Sid (Almacenaje y Distribucion AVIOR)" at bounding box center [392, 247] width 47 height 13
click at [448, 248] on div "19-09-2025 00:00:00" at bounding box center [456, 247] width 43 height 13
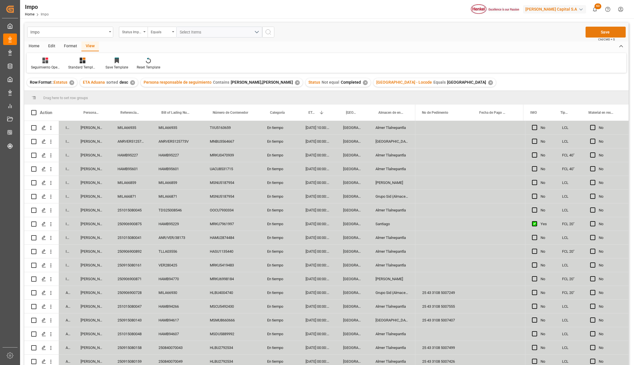
click at [598, 30] on button "Save" at bounding box center [606, 32] width 40 height 11
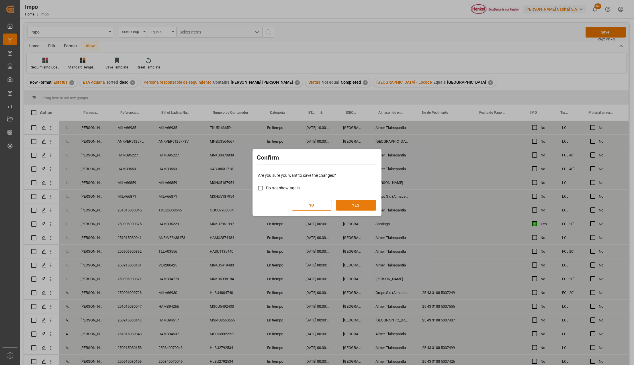
click at [353, 203] on button "YES" at bounding box center [356, 205] width 40 height 11
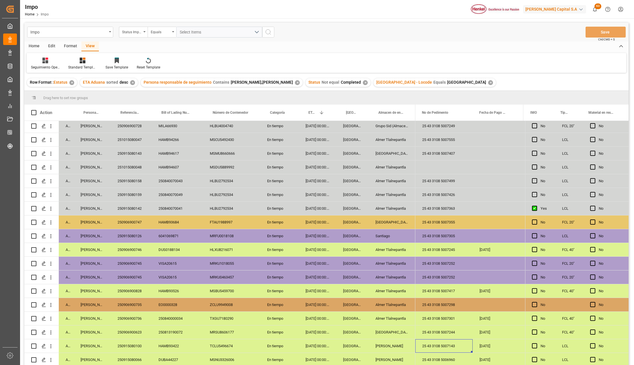
scroll to position [169, 0]
click at [132, 300] on div "250906900735" at bounding box center [131, 304] width 41 height 13
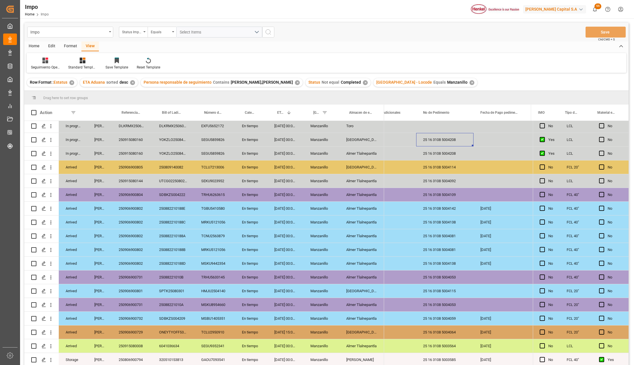
scroll to position [45, 0]
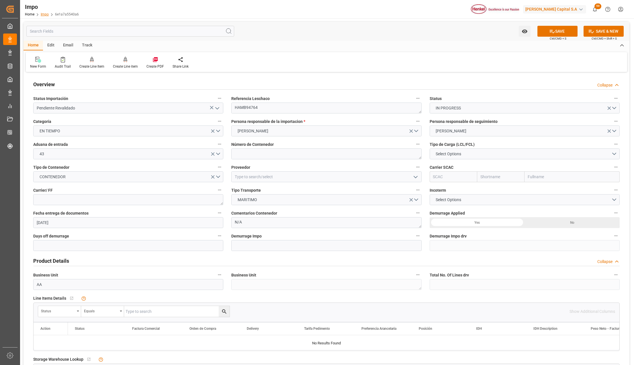
click at [44, 14] on link "Impo" at bounding box center [45, 14] width 8 height 4
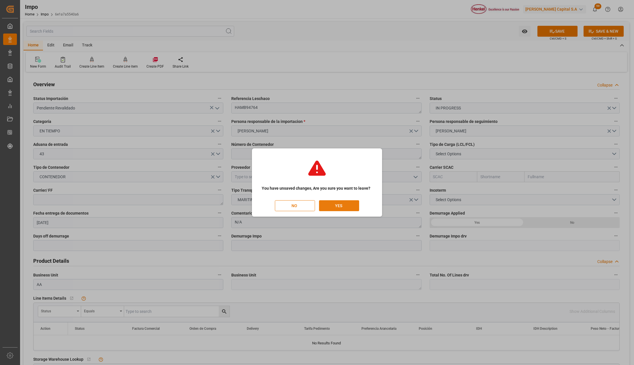
click at [349, 208] on button "YES" at bounding box center [339, 205] width 40 height 11
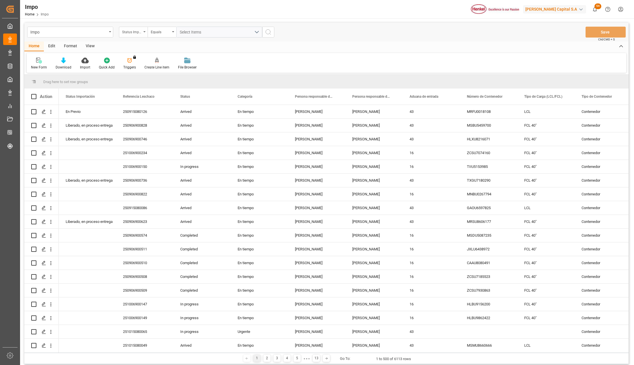
click at [147, 33] on div "Status Importación" at bounding box center [133, 32] width 29 height 11
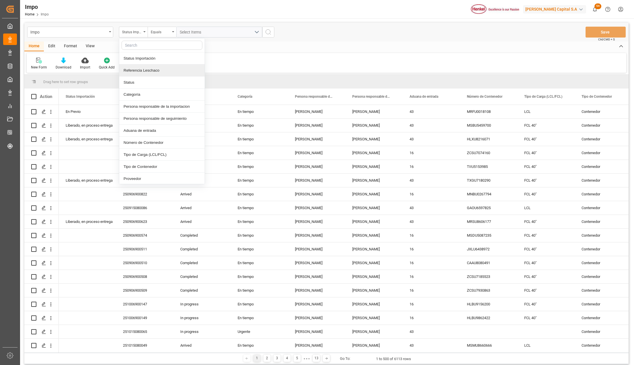
click at [132, 72] on div "Referencia Leschaco" at bounding box center [161, 70] width 85 height 12
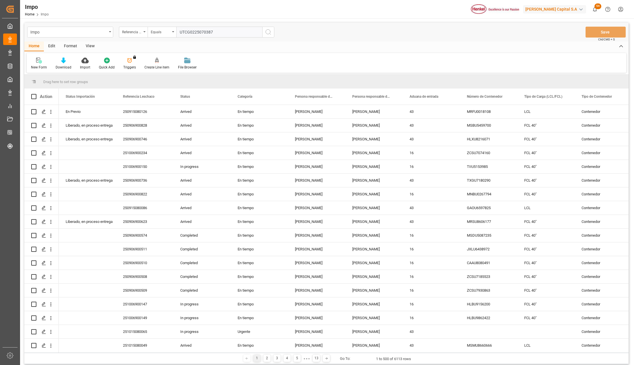
click at [188, 32] on input "UTCG0225070387" at bounding box center [219, 32] width 86 height 11
paste input "250915080121"
type input "250915080121"
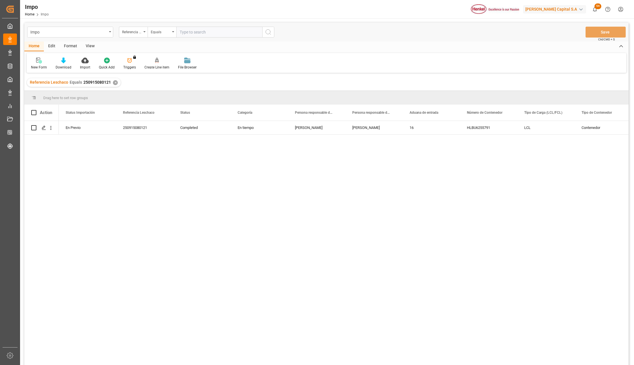
click at [91, 45] on div "View" at bounding box center [89, 47] width 17 height 10
click at [69, 61] on div at bounding box center [65, 60] width 29 height 6
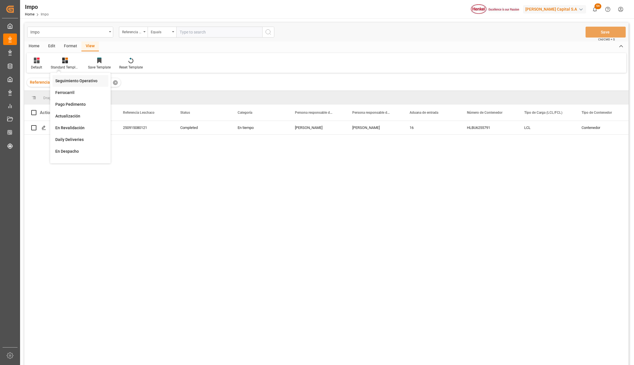
click at [69, 82] on div "Seguimiento Operativo" at bounding box center [80, 81] width 50 height 6
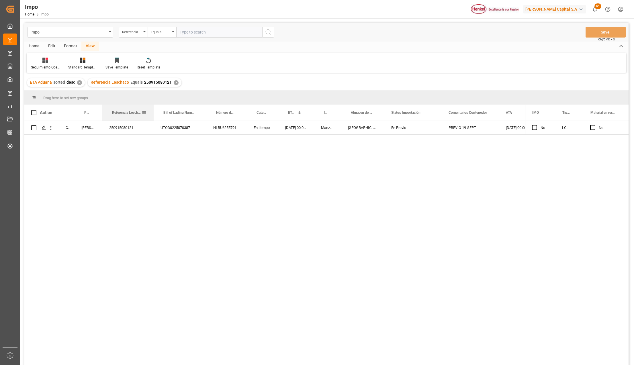
drag, startPoint x: 140, startPoint y: 107, endPoint x: 157, endPoint y: 108, distance: 16.6
click at [155, 108] on div at bounding box center [153, 113] width 2 height 16
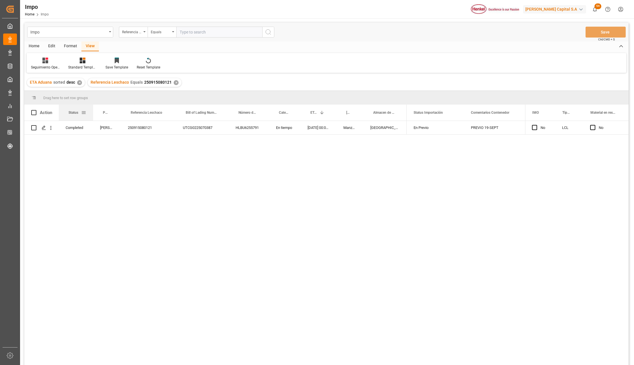
drag, startPoint x: 74, startPoint y: 106, endPoint x: 92, endPoint y: 107, distance: 18.7
click at [92, 107] on div at bounding box center [93, 113] width 2 height 16
click at [420, 130] on div "En Previo" at bounding box center [436, 127] width 44 height 13
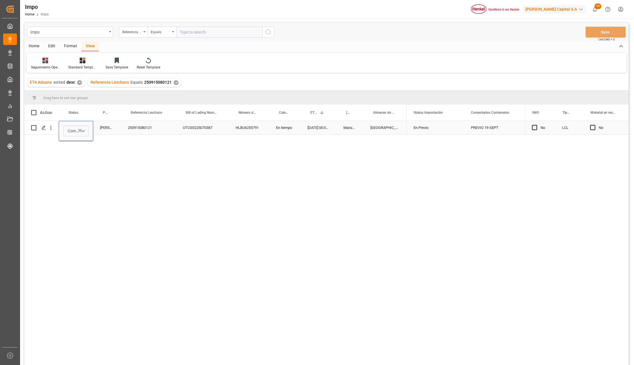
click at [79, 127] on button "Press SPACE to select this row." at bounding box center [80, 130] width 6 height 13
click at [83, 130] on button "Select" at bounding box center [75, 131] width 25 height 11
click at [77, 183] on div "Arrived" at bounding box center [76, 180] width 19 height 6
click at [305, 216] on div "Arrived Karla Chavez 250915080121 UTCG0225070387 HLBU6255791 En tiempo 06-09-20…" at bounding box center [326, 244] width 604 height 246
click at [303, 121] on div "[DATE] 00:00:00" at bounding box center [319, 127] width 36 height 13
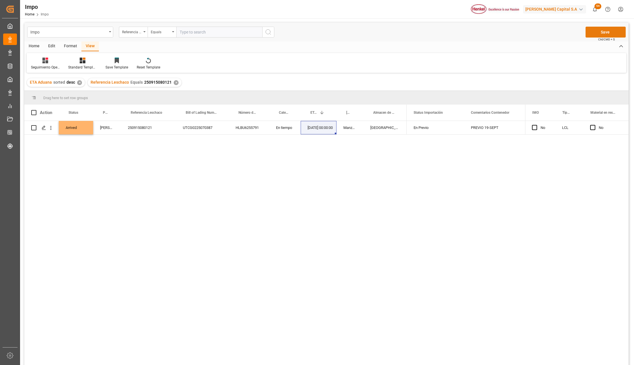
click at [600, 30] on button "Save" at bounding box center [606, 32] width 40 height 11
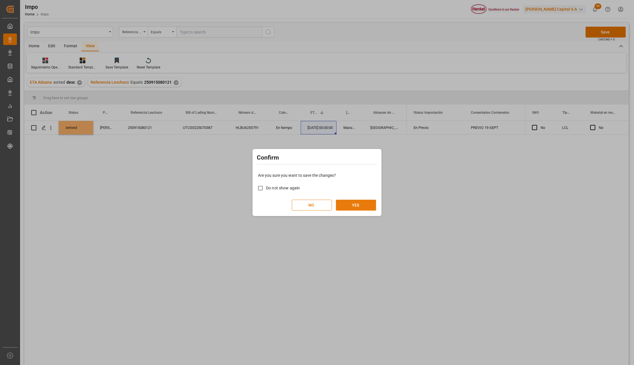
click at [356, 207] on button "YES" at bounding box center [356, 205] width 40 height 11
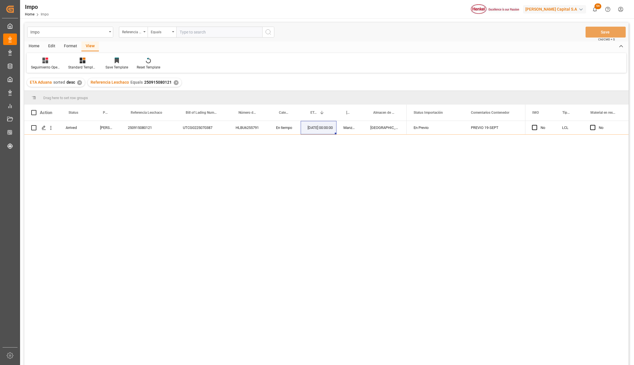
click at [37, 45] on div "Home" at bounding box center [33, 47] width 19 height 10
click at [42, 61] on div at bounding box center [39, 60] width 16 height 6
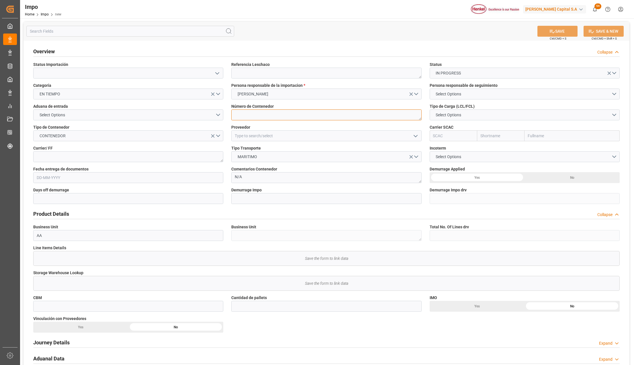
click at [257, 114] on textarea at bounding box center [326, 114] width 190 height 11
type textarea "S"
click at [262, 133] on input at bounding box center [326, 135] width 190 height 11
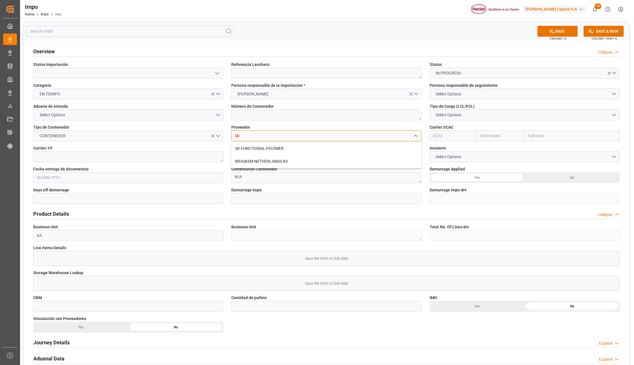
type input "S"
click at [254, 134] on input at bounding box center [326, 135] width 190 height 11
type input "soy"
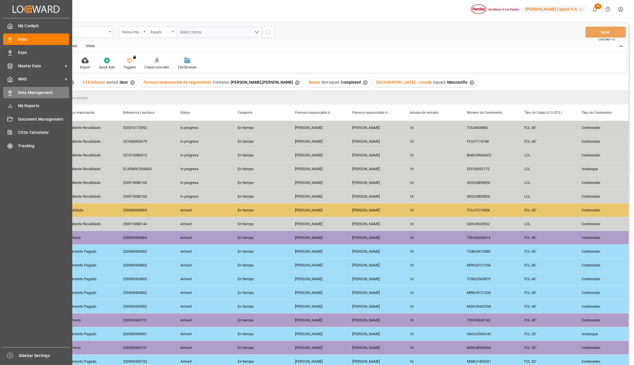
scroll to position [58, 0]
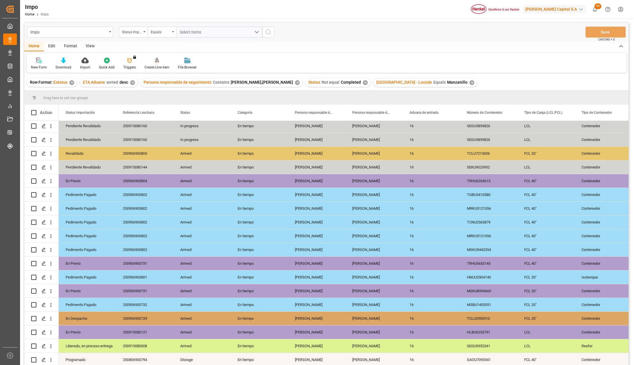
drag, startPoint x: 96, startPoint y: 42, endPoint x: 93, endPoint y: 48, distance: 5.9
click at [96, 42] on div "View" at bounding box center [89, 47] width 17 height 10
click at [66, 65] on div "Standard Templates" at bounding box center [65, 67] width 29 height 5
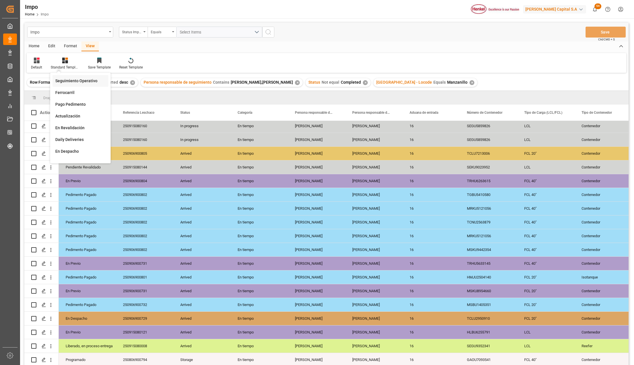
click at [68, 81] on div "Seguimiento Operativo" at bounding box center [80, 81] width 50 height 6
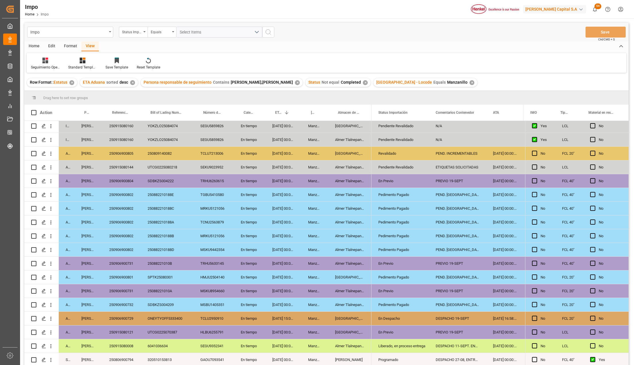
click at [394, 332] on div "En Previo" at bounding box center [400, 332] width 44 height 13
click at [460, 331] on div "PREVIO 19-SEPT" at bounding box center [457, 332] width 57 height 13
click at [49, 332] on icon "open menu" at bounding box center [51, 333] width 6 height 6
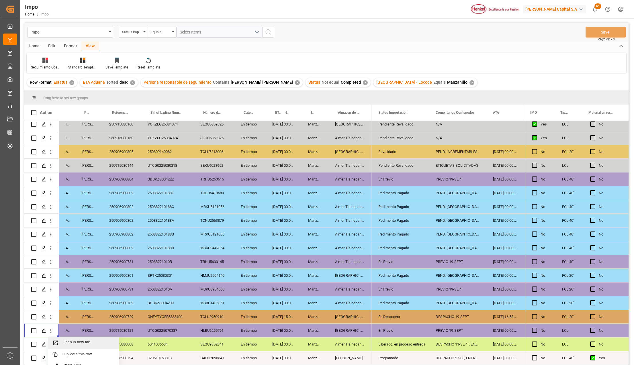
click at [63, 340] on span "Open in new tab" at bounding box center [88, 343] width 52 height 6
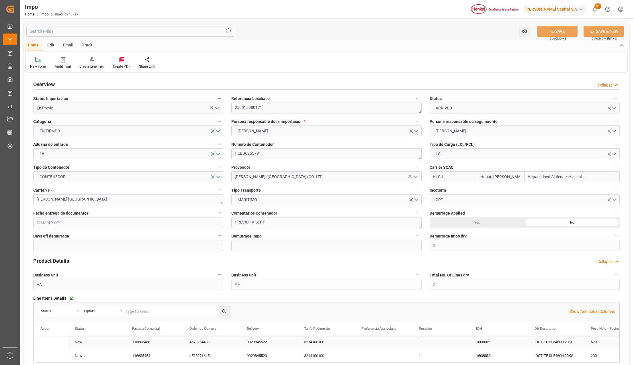
type input "Hapag [PERSON_NAME]"
type input "Hapag Lloyd Aktiengesellschaft"
type input "0"
type input "2"
type input "3"
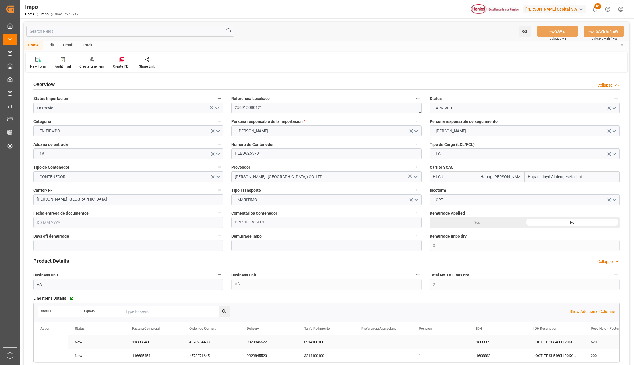
type input "3"
type input "04-08-2025"
click at [216, 106] on icon "open menu" at bounding box center [217, 108] width 7 height 7
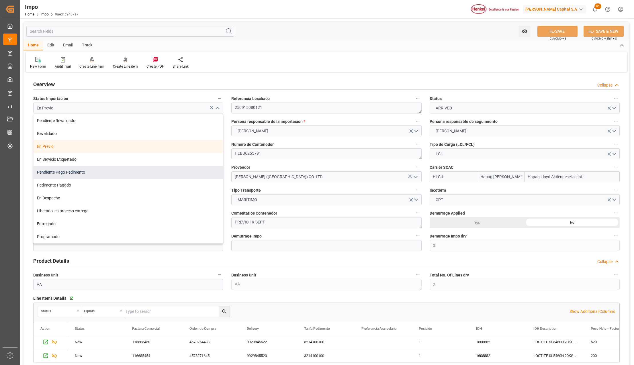
click at [66, 173] on div "Pendiente Pago Pedimento" at bounding box center [128, 172] width 189 height 13
type input "Pendiente Pago Pedimento"
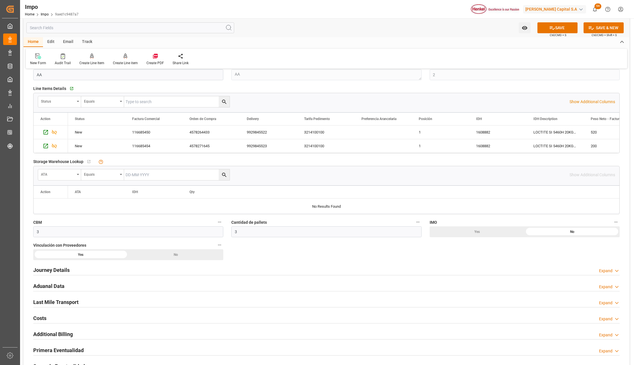
scroll to position [229, 0]
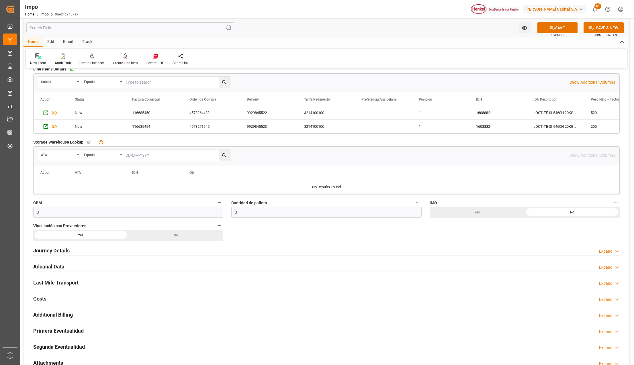
click at [52, 332] on h2 "Primera Eventualidad" at bounding box center [58, 331] width 50 height 8
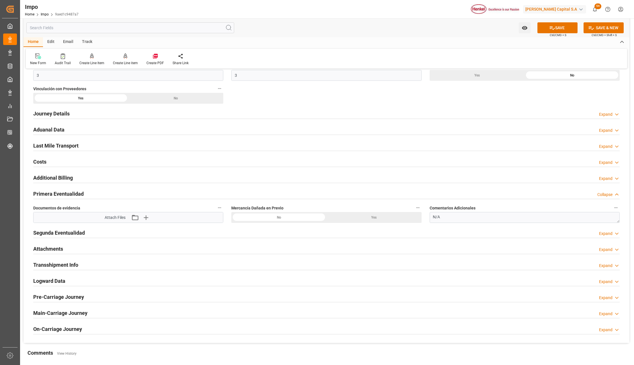
scroll to position [382, 0]
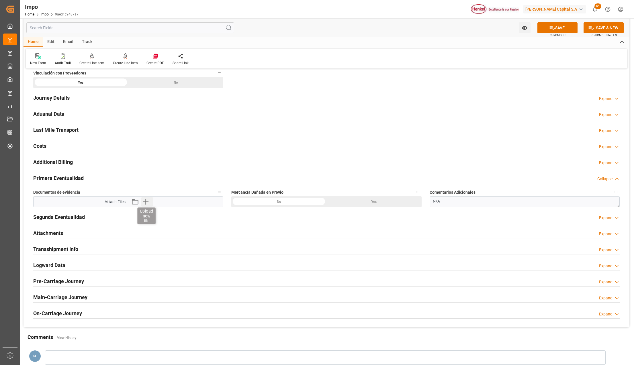
click at [143, 204] on icon "button" at bounding box center [145, 201] width 9 height 9
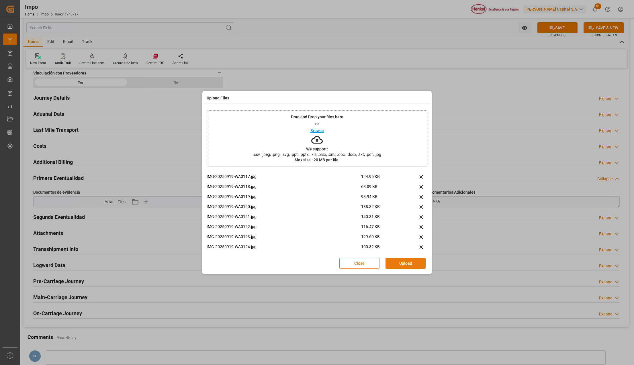
click at [415, 263] on button "Upload" at bounding box center [406, 263] width 40 height 11
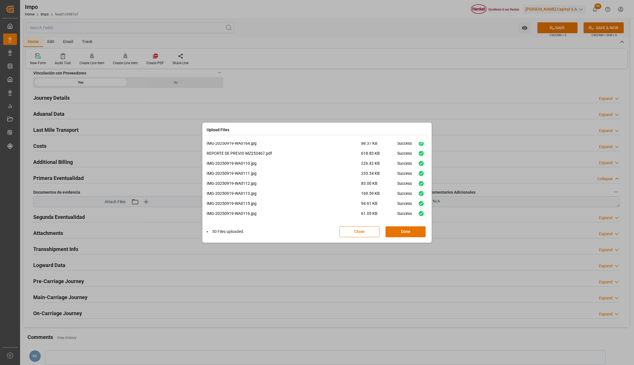
scroll to position [425, 0]
click at [416, 234] on button "Done" at bounding box center [406, 231] width 40 height 11
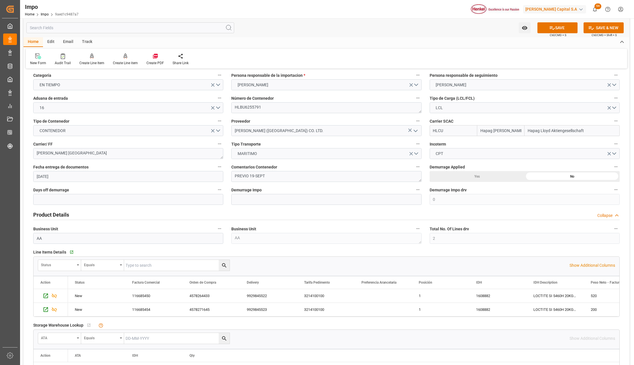
scroll to position [38, 0]
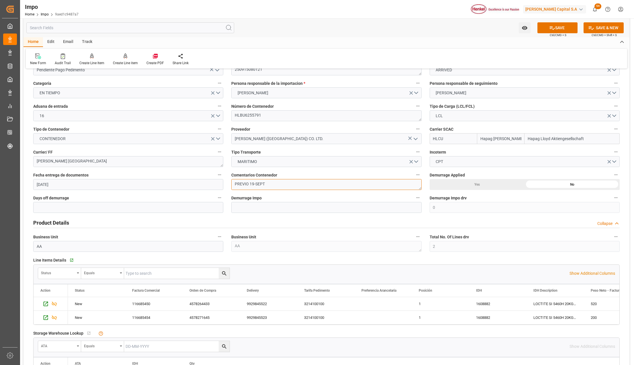
drag, startPoint x: 265, startPoint y: 182, endPoint x: 230, endPoint y: 180, distance: 35.6
click at [230, 180] on div "Comentarios Contenedor PREVIO 19-SEPT" at bounding box center [326, 180] width 198 height 23
type textarea "PEND. [GEOGRAPHIC_DATA]"
click at [559, 26] on button "SAVE" at bounding box center [557, 27] width 40 height 11
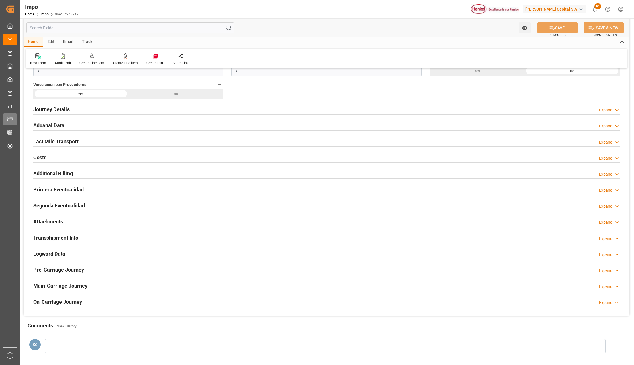
scroll to position [382, 0]
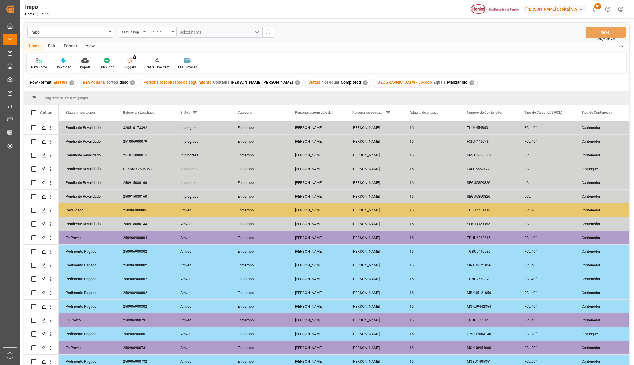
click at [95, 43] on div "View" at bounding box center [89, 47] width 17 height 10
click at [64, 61] on icon at bounding box center [65, 61] width 6 height 6
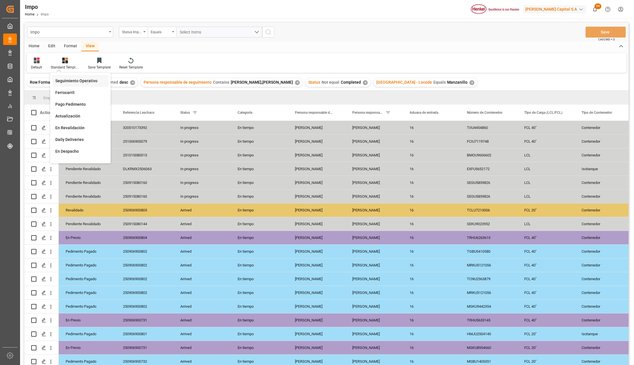
click at [73, 77] on div "Seguimiento Operativo" at bounding box center [80, 81] width 56 height 12
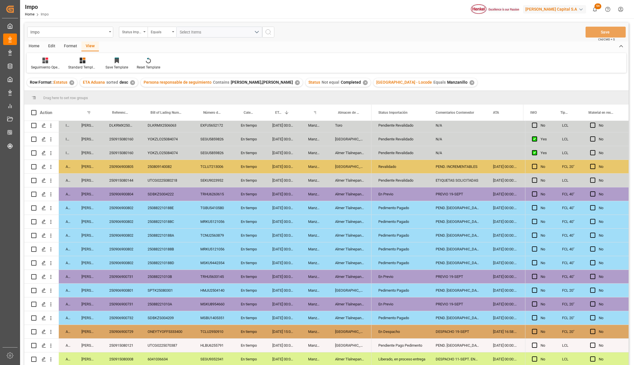
scroll to position [58, 0]
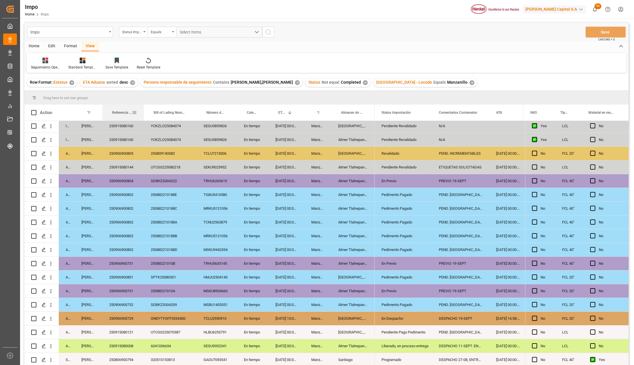
drag, startPoint x: 140, startPoint y: 106, endPoint x: 143, endPoint y: 106, distance: 3.2
click at [143, 106] on div at bounding box center [144, 113] width 2 height 16
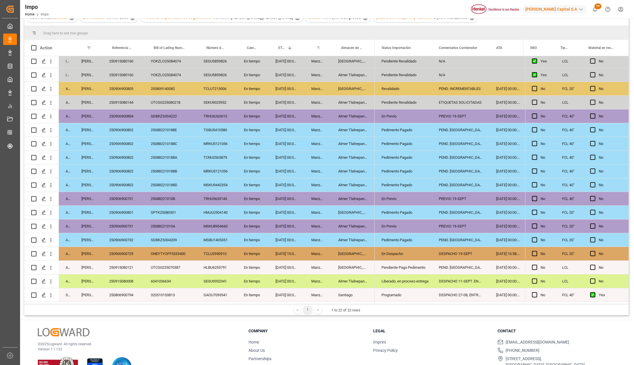
scroll to position [38, 0]
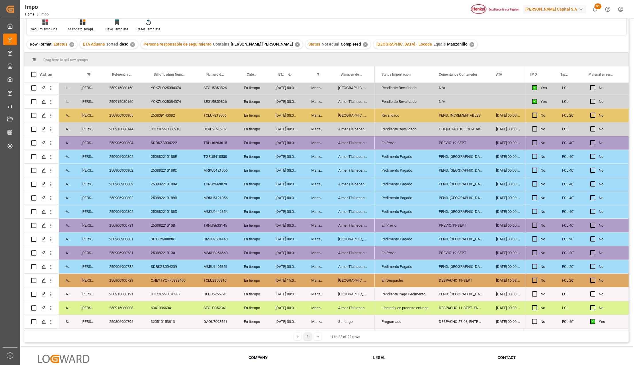
click at [128, 307] on div "250915080008" at bounding box center [123, 307] width 42 height 13
click at [470, 308] on div "DESPACHO 11-SEPT. ENTREGA 18-SEPT" at bounding box center [460, 307] width 57 height 13
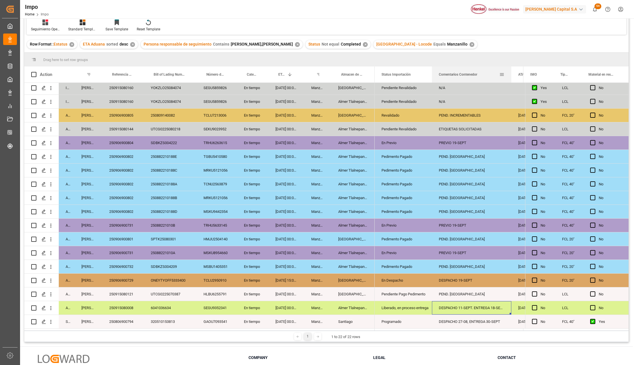
drag, startPoint x: 489, startPoint y: 69, endPoint x: 511, endPoint y: 73, distance: 22.5
click at [511, 73] on div at bounding box center [511, 74] width 2 height 16
click at [124, 304] on div "250915080008" at bounding box center [123, 307] width 42 height 13
click at [402, 303] on div "Liberado, en proceso entrega" at bounding box center [404, 308] width 44 height 13
click at [421, 310] on icon "open menu" at bounding box center [421, 311] width 7 height 7
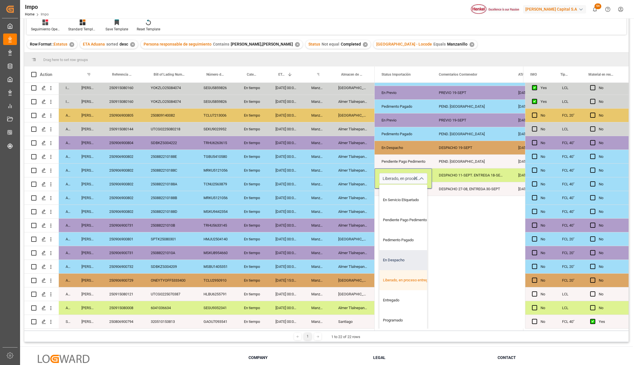
scroll to position [57, 0]
click at [395, 296] on div "Entregado" at bounding box center [407, 300] width 54 height 20
type input "Entregado"
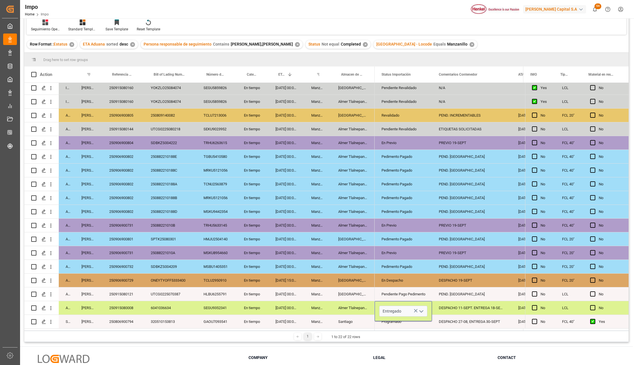
scroll to position [0, 0]
click at [453, 306] on div "DESPACHO 11-SEPT. ENTREGA 18-SEPT" at bounding box center [471, 307] width 79 height 13
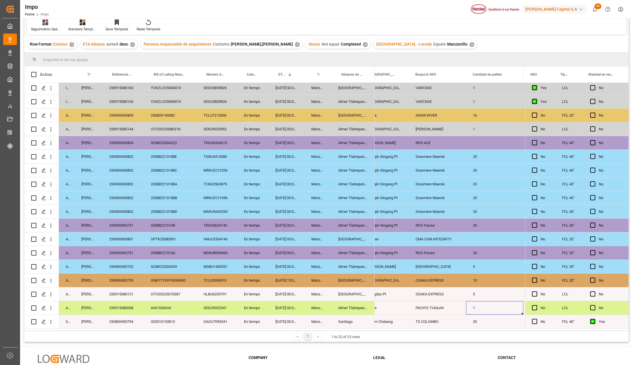
scroll to position [0, 785]
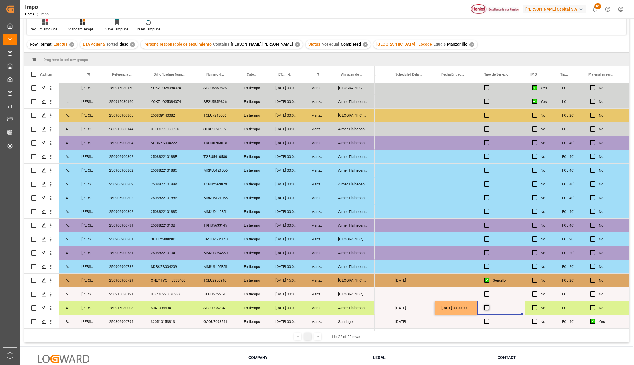
click at [487, 308] on span "Press SPACE to select this row." at bounding box center [486, 307] width 5 height 5
click at [488, 305] on input "Press SPACE to select this row." at bounding box center [488, 305] width 0 height 0
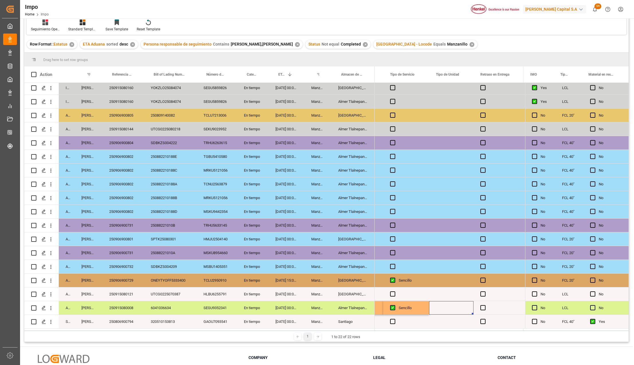
click at [467, 306] on div "Press SPACE to select this row." at bounding box center [451, 307] width 44 height 13
click at [463, 307] on input "Press SPACE to select this row." at bounding box center [451, 311] width 35 height 11
type input "c"
type input "CONSOLIDADO"
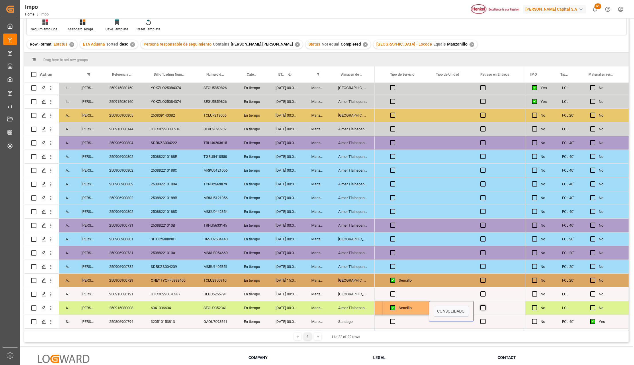
click at [481, 306] on span "Press SPACE to select this row." at bounding box center [482, 307] width 5 height 5
click at [485, 305] on input "Press SPACE to select this row." at bounding box center [485, 305] width 0 height 0
click at [484, 308] on span "Press SPACE to select this row." at bounding box center [482, 307] width 5 height 5
click at [485, 305] on input "Press SPACE to select this row." at bounding box center [485, 305] width 0 height 0
click at [465, 308] on div "CONSOLIDADO" at bounding box center [451, 307] width 44 height 13
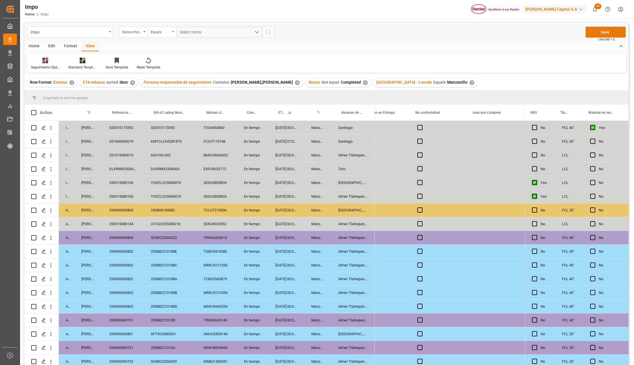
click at [608, 27] on button "Save" at bounding box center [606, 32] width 40 height 11
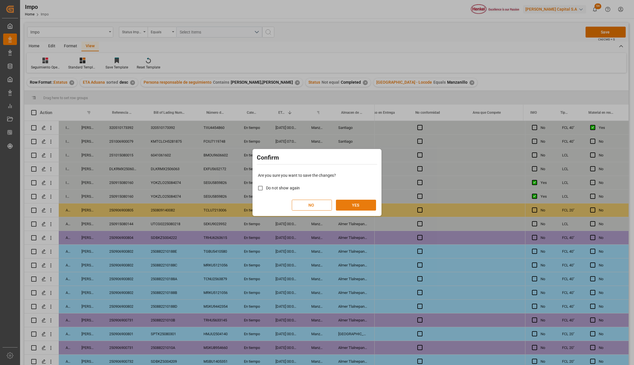
click at [349, 206] on button "YES" at bounding box center [356, 205] width 40 height 11
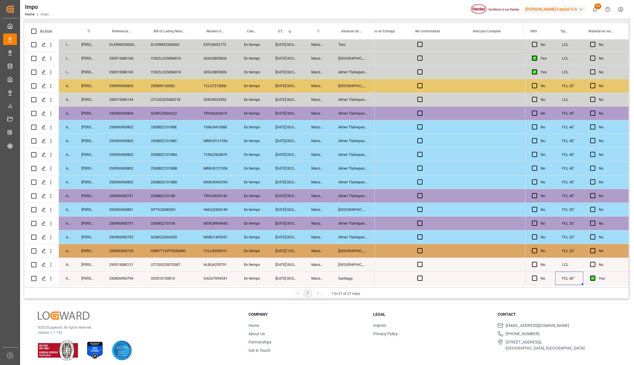
scroll to position [85, 0]
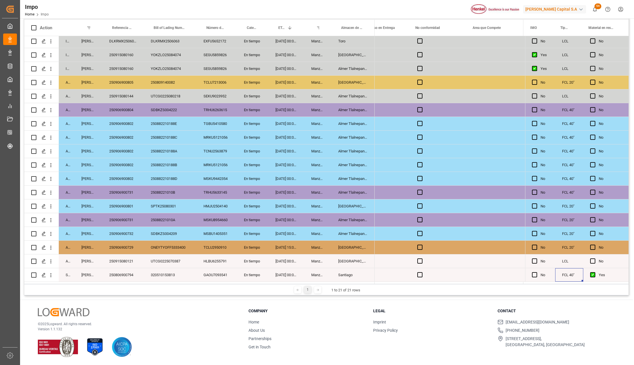
click at [348, 264] on div "[GEOGRAPHIC_DATA]" at bounding box center [352, 261] width 43 height 13
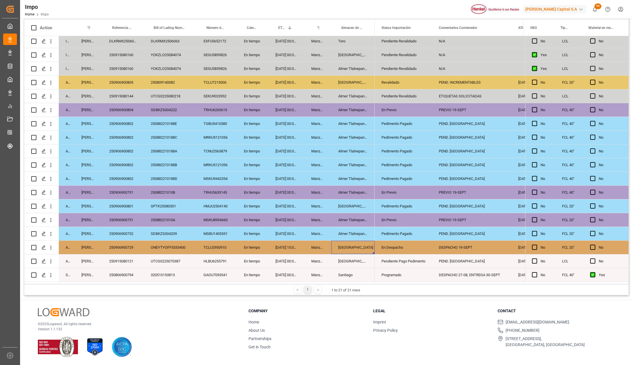
scroll to position [0, 0]
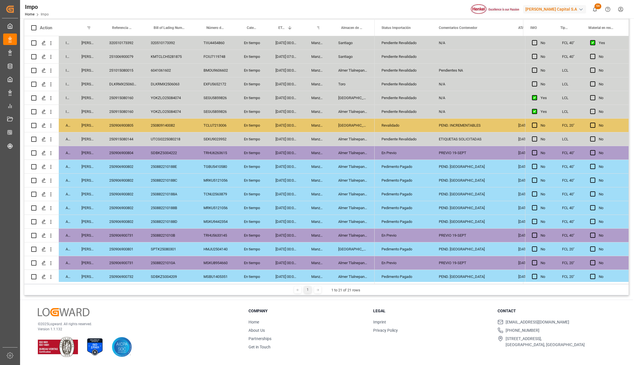
click at [292, 68] on div "[DATE] 00:00:00" at bounding box center [287, 70] width 36 height 13
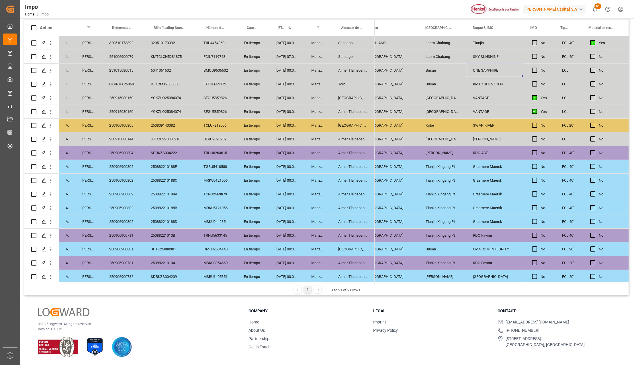
scroll to position [0, 727]
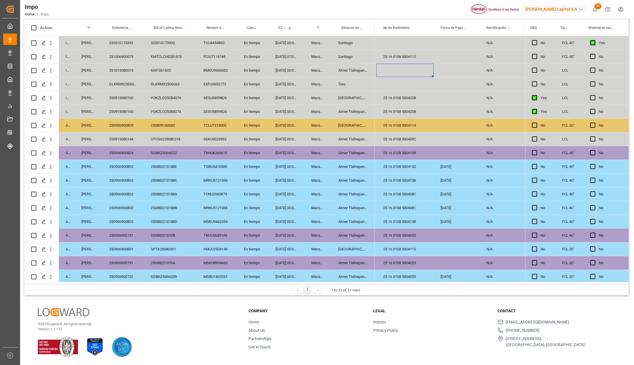
click at [399, 70] on div "Press SPACE to select this row." at bounding box center [404, 70] width 57 height 13
click at [397, 75] on input "Press SPACE to select this row." at bounding box center [405, 73] width 48 height 11
paste input "25 16 3108 5004215"
type input "25 16 3108 5004215"
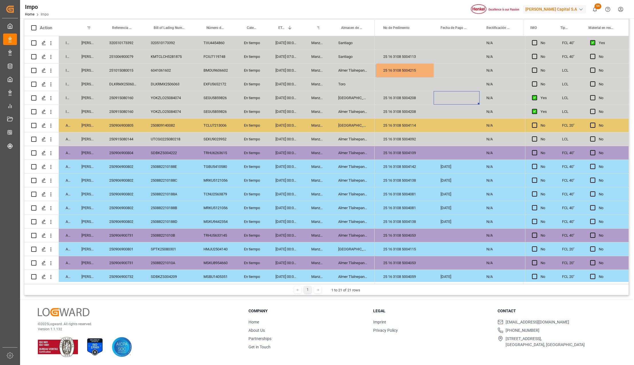
click at [441, 103] on div "Press SPACE to select this row." at bounding box center [457, 97] width 46 height 13
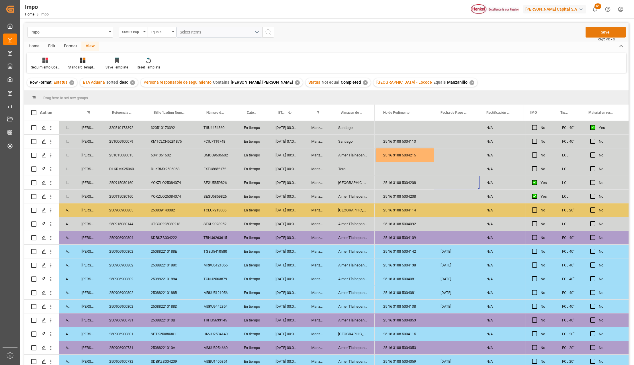
click at [604, 28] on button "Save" at bounding box center [606, 32] width 40 height 11
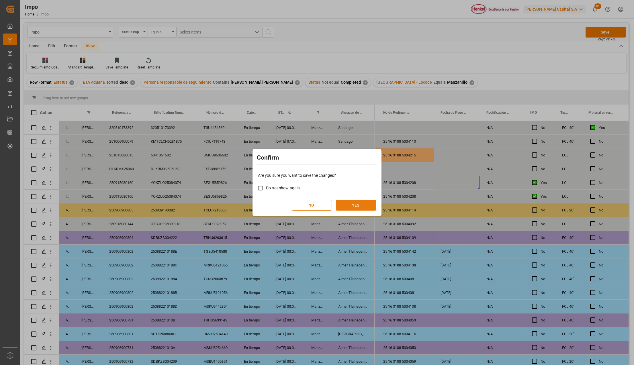
click at [350, 202] on button "YES" at bounding box center [356, 205] width 40 height 11
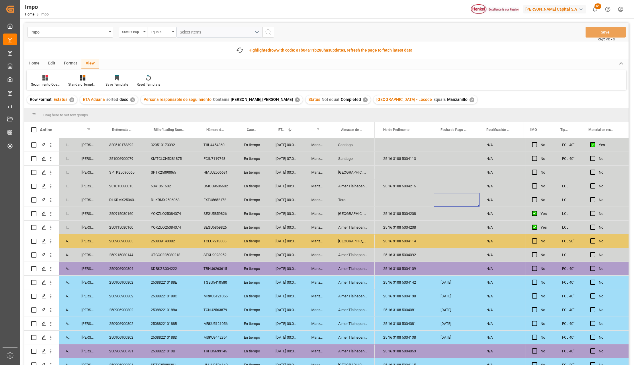
click at [416, 338] on div "25 16 3108 5004138" at bounding box center [404, 337] width 57 height 13
click at [351, 337] on div "Almer Tlalnepantla" at bounding box center [352, 337] width 43 height 13
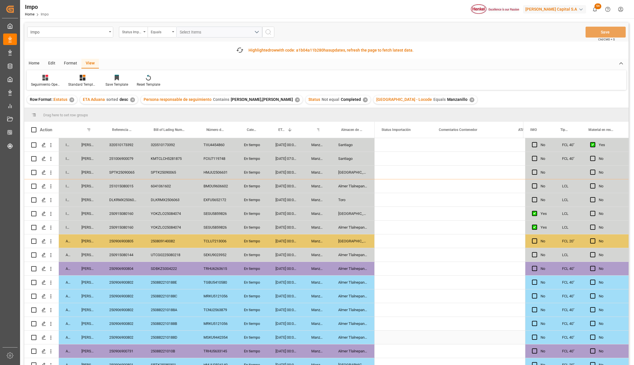
scroll to position [0, 0]
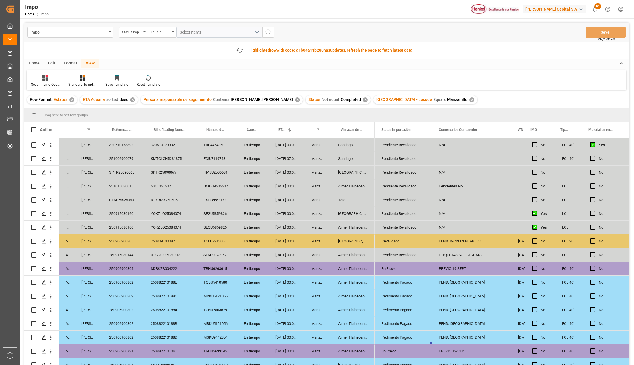
click at [387, 338] on div "Pedimento Pagado" at bounding box center [404, 337] width 44 height 13
click at [423, 341] on icon "open menu" at bounding box center [421, 341] width 7 height 7
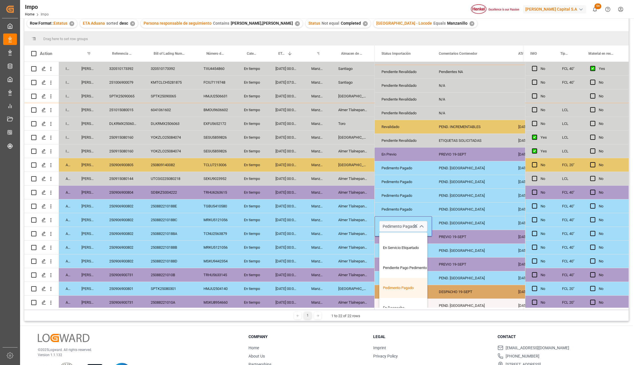
scroll to position [52, 0]
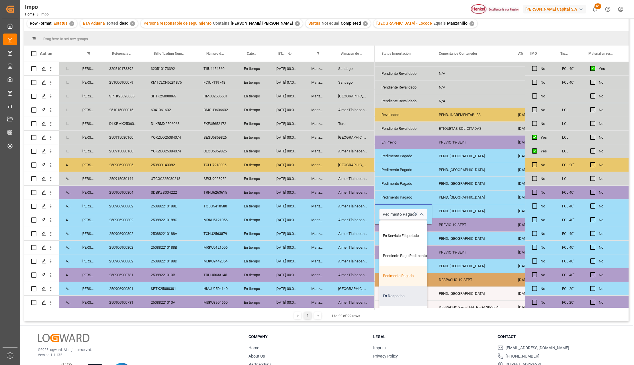
click at [400, 291] on div "En Despacho" at bounding box center [407, 296] width 54 height 20
type input "En Despacho"
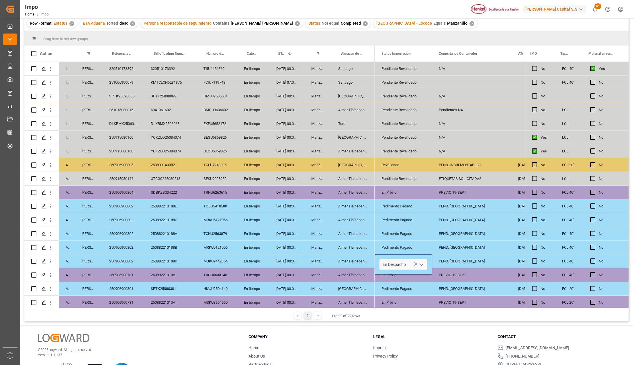
scroll to position [0, 0]
click at [354, 277] on div "Almer Tlalnepantla" at bounding box center [352, 274] width 43 height 13
click at [444, 263] on div "PEND. [GEOGRAPHIC_DATA]" at bounding box center [471, 261] width 79 height 13
click at [445, 263] on div "PEND. [GEOGRAPHIC_DATA]" at bounding box center [471, 261] width 79 height 13
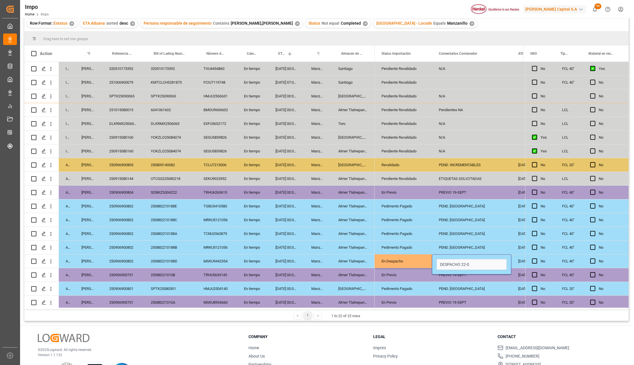
type input "DESPACHO 22-09"
drag, startPoint x: 423, startPoint y: 263, endPoint x: 442, endPoint y: 260, distance: 18.9
drag, startPoint x: 406, startPoint y: 217, endPoint x: 439, endPoint y: 217, distance: 33.0
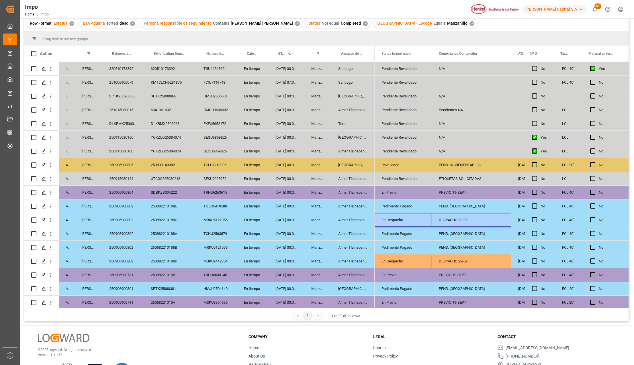
click at [459, 247] on div "PEND. [GEOGRAPHIC_DATA]" at bounding box center [471, 247] width 79 height 13
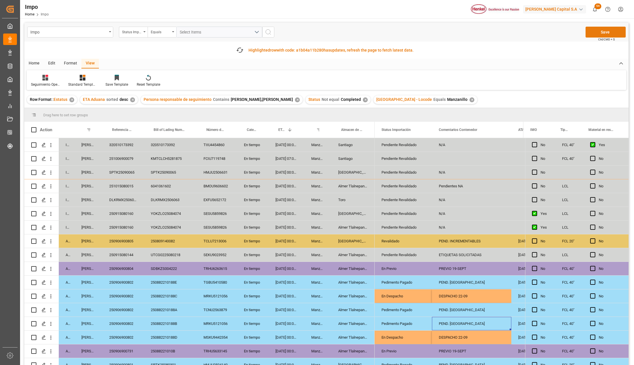
click at [593, 34] on button "Save" at bounding box center [606, 32] width 40 height 11
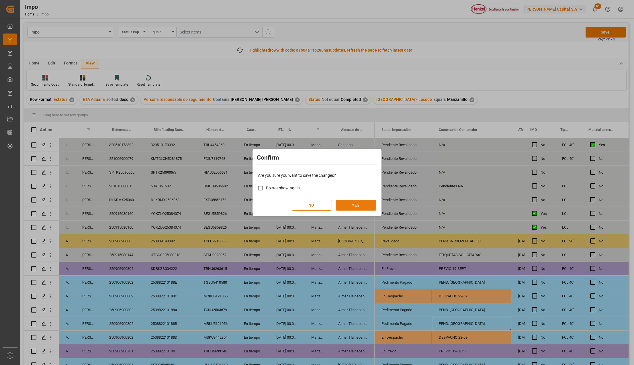
click at [362, 207] on button "YES" at bounding box center [356, 205] width 40 height 11
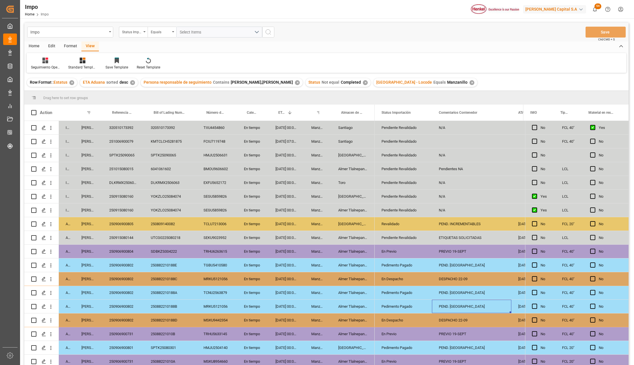
click at [242, 306] on div "En tiempo" at bounding box center [253, 306] width 32 height 13
click at [366, 265] on div "Almer Tlalnepantla" at bounding box center [352, 265] width 43 height 13
click at [398, 265] on div "Pedimento Pagado" at bounding box center [404, 265] width 44 height 13
click at [399, 275] on div "En Despacho" at bounding box center [404, 279] width 44 height 13
click at [402, 263] on div "Pedimento Pagado" at bounding box center [404, 265] width 44 height 13
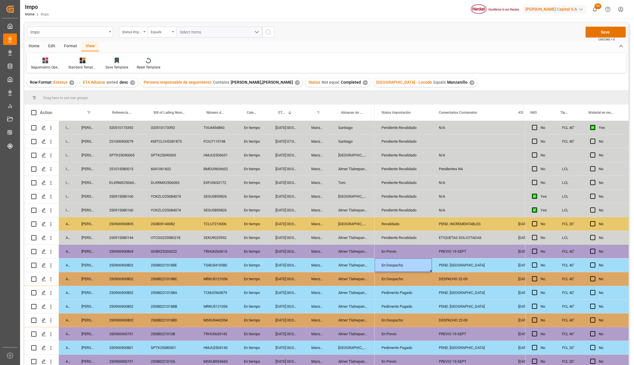
click at [446, 265] on div "PEND. [GEOGRAPHIC_DATA]" at bounding box center [471, 265] width 79 height 13
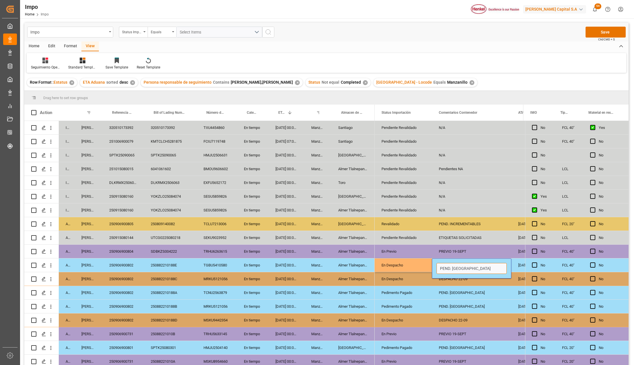
click at [446, 265] on input "PEND. [GEOGRAPHIC_DATA]" at bounding box center [472, 268] width 70 height 11
type input "d"
type input "DESPACHO 24-09"
click at [470, 282] on div "DESPACHO 22-09" at bounding box center [471, 278] width 79 height 13
click at [475, 265] on div "DESPACHO 24-09" at bounding box center [471, 265] width 79 height 13
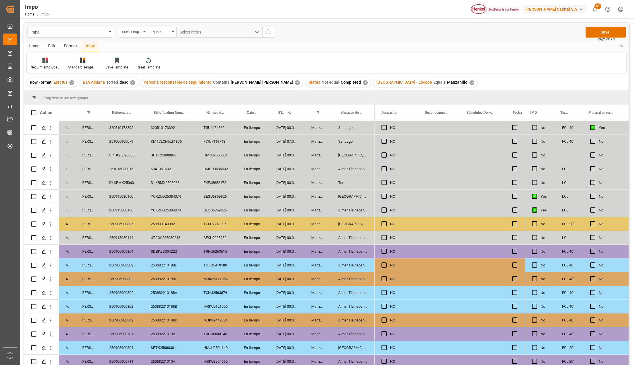
scroll to position [0, 1318]
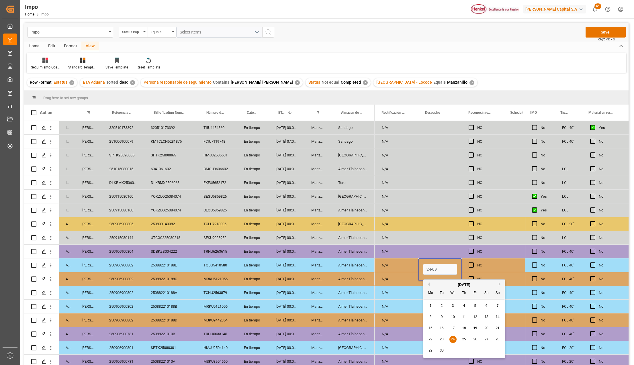
type input "[DATE]"
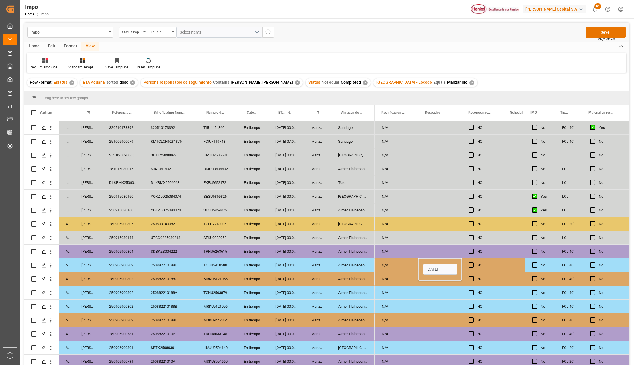
click at [453, 306] on div "Press SPACE to select this row." at bounding box center [439, 306] width 43 height 13
click at [597, 34] on button "Save" at bounding box center [606, 32] width 40 height 11
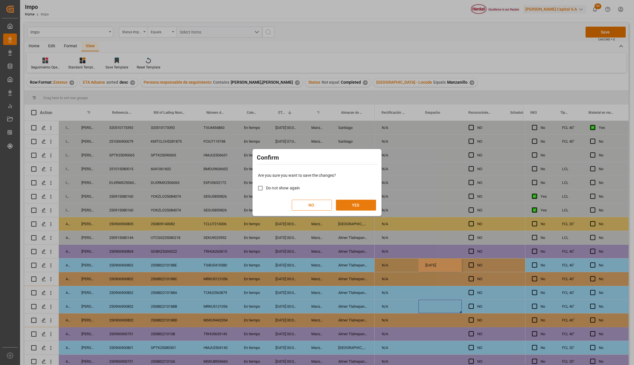
click at [366, 205] on button "YES" at bounding box center [356, 205] width 40 height 11
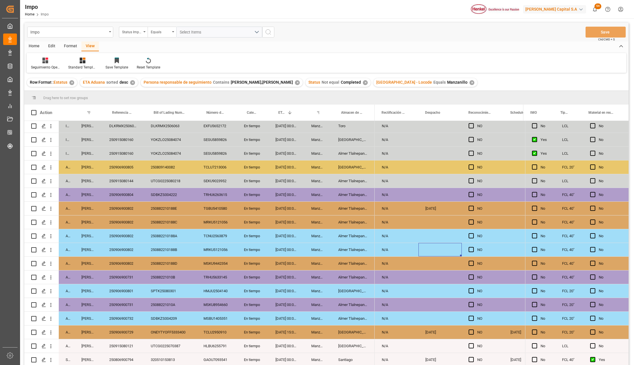
click at [228, 245] on div "MRKU5121056" at bounding box center [217, 249] width 40 height 13
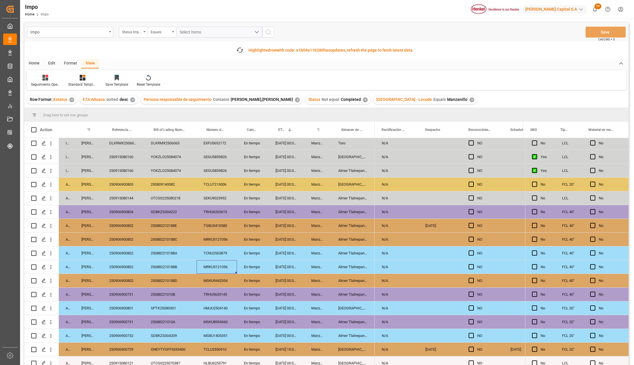
click at [310, 254] on div "Manzanillo" at bounding box center [317, 253] width 27 height 13
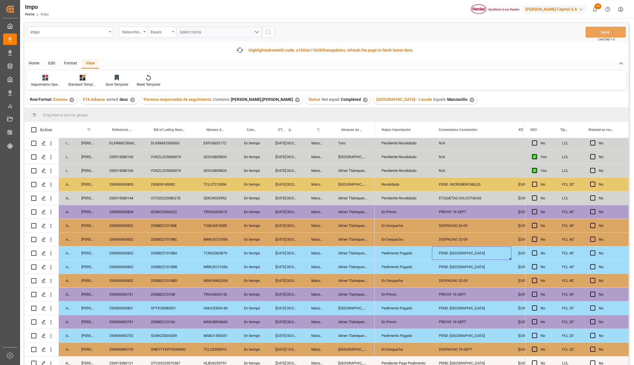
scroll to position [0, 26]
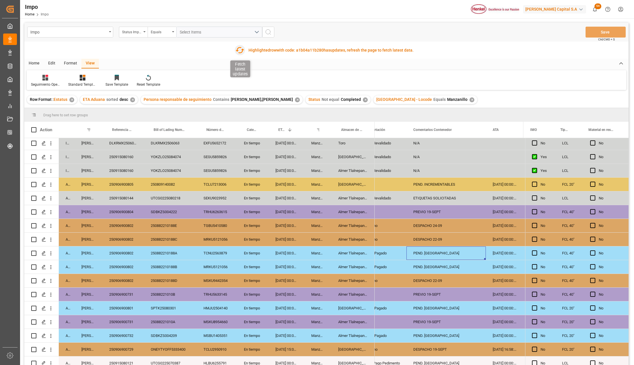
click at [238, 49] on icon "button" at bounding box center [239, 50] width 9 height 9
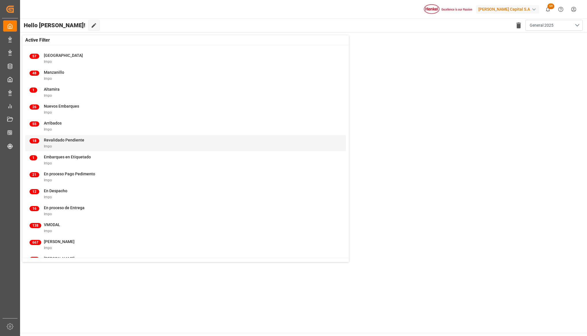
click at [210, 146] on div "18 Revalidado Pendiente Impo" at bounding box center [186, 143] width 312 height 12
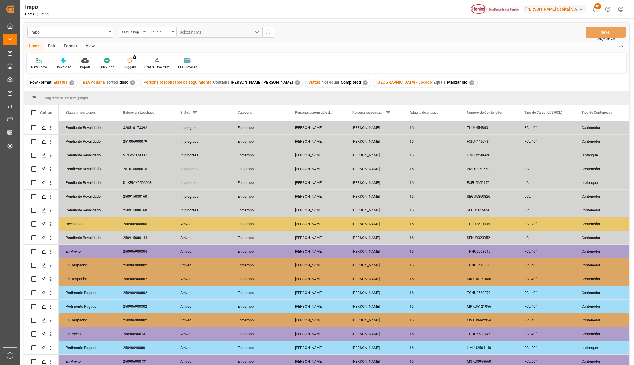
click at [92, 48] on div "View" at bounding box center [89, 47] width 17 height 10
click at [72, 68] on div "Standard Templates" at bounding box center [65, 67] width 29 height 5
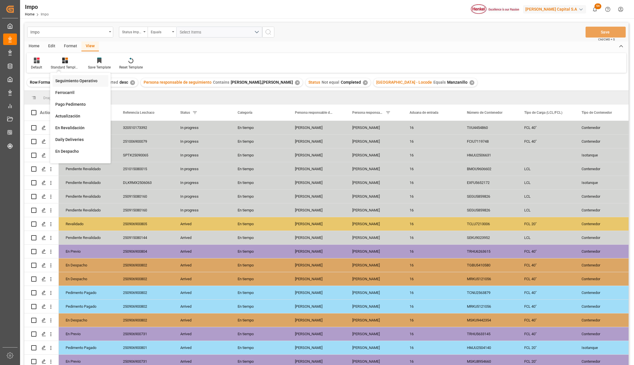
click at [70, 82] on div "Seguimiento Operativo" at bounding box center [80, 81] width 50 height 6
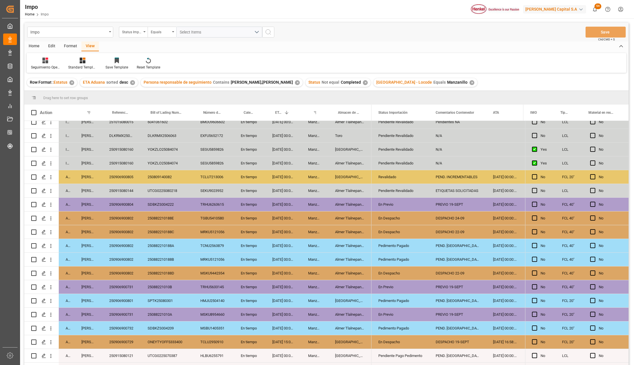
scroll to position [58, 0]
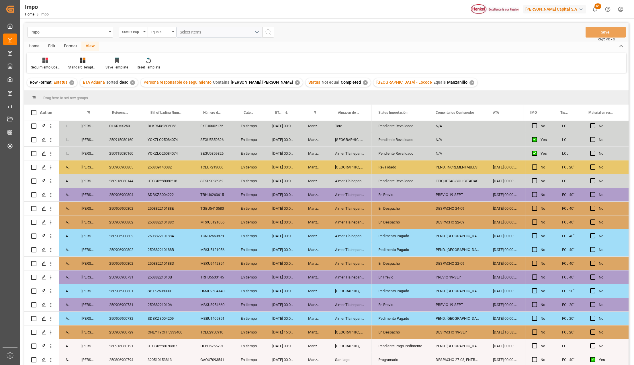
click at [125, 232] on div "250906900802" at bounding box center [121, 235] width 38 height 13
drag, startPoint x: 139, startPoint y: 108, endPoint x: 143, endPoint y: 109, distance: 3.5
click at [143, 109] on div at bounding box center [144, 113] width 2 height 16
click at [128, 233] on div "250906900802" at bounding box center [123, 235] width 42 height 13
click at [226, 257] on div "MSKU9442354" at bounding box center [217, 263] width 40 height 13
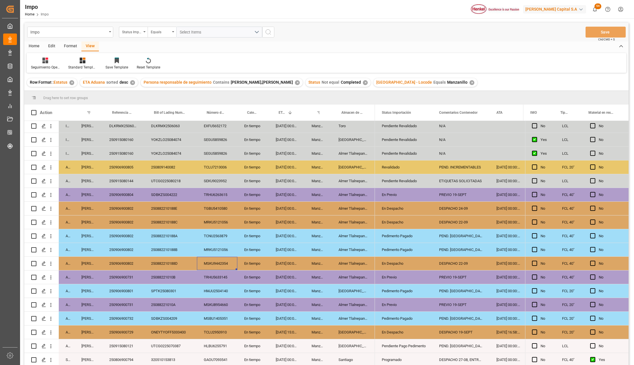
click at [226, 249] on div "MRKU5121056" at bounding box center [217, 249] width 40 height 13
click at [461, 262] on div "DESPACHO 22-09" at bounding box center [460, 263] width 57 height 13
click at [224, 223] on div "MRKU5121056" at bounding box center [217, 222] width 40 height 13
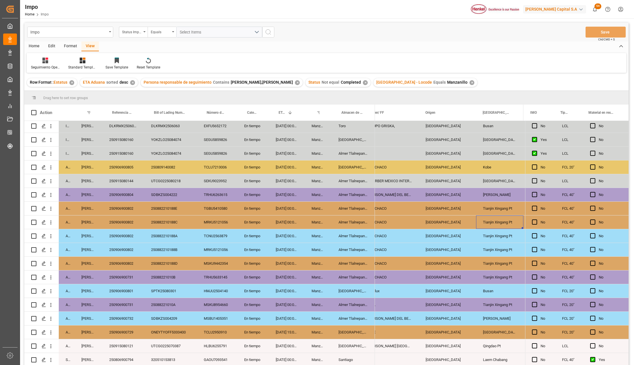
scroll to position [0, 0]
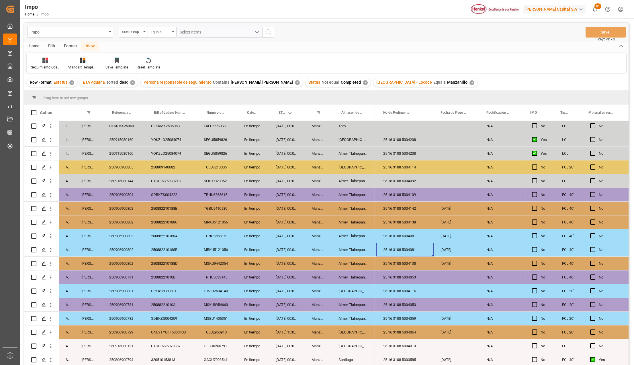
click at [399, 212] on div "25 16 3108 5004142" at bounding box center [404, 208] width 57 height 13
click at [410, 263] on div "25 16 3108 5004138" at bounding box center [404, 263] width 57 height 13
click at [417, 248] on div "25 16 3108 5004081" at bounding box center [404, 249] width 57 height 13
click at [408, 250] on div "25 16 3108 5004081" at bounding box center [404, 249] width 57 height 13
click at [416, 263] on div "25 16 3108 5004138" at bounding box center [404, 263] width 57 height 13
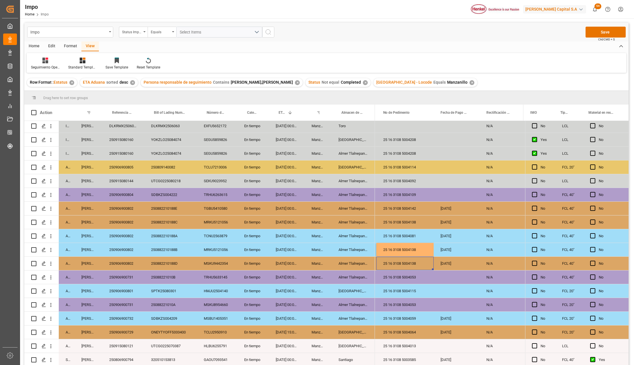
click at [220, 232] on div "TCNU2563879" at bounding box center [217, 235] width 40 height 13
click at [219, 219] on div "MRKU5121056" at bounding box center [217, 222] width 40 height 13
click at [221, 232] on div "TCNU2563879" at bounding box center [217, 235] width 40 height 13
click at [211, 219] on div "MRKU5121056" at bounding box center [217, 222] width 40 height 13
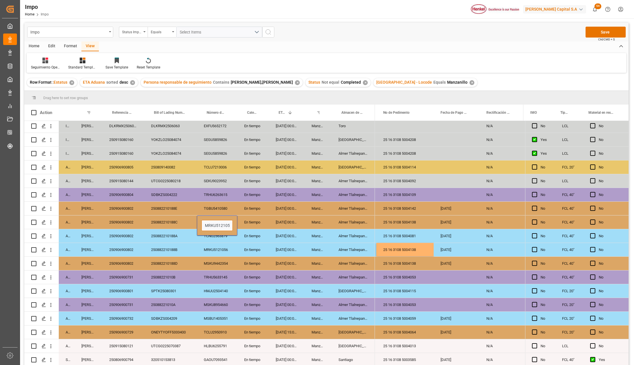
click at [210, 222] on input "MRKU5121056" at bounding box center [217, 225] width 31 height 11
paste input "2727923"
type input "MRKU2727923"
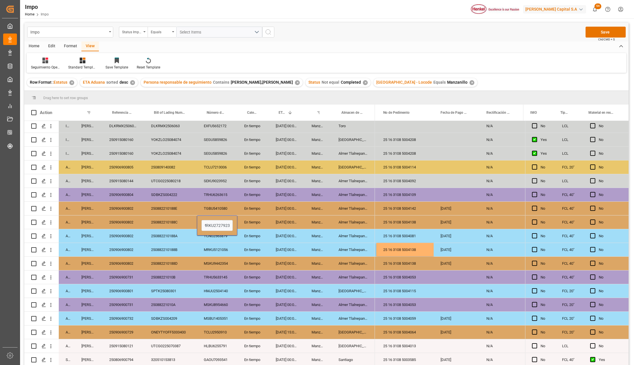
click at [225, 257] on div "MSKU9442354" at bounding box center [217, 263] width 40 height 13
click at [420, 234] on div "25 16 3108 5004081" at bounding box center [404, 235] width 57 height 13
click at [414, 220] on div "25 16 3108 5004138" at bounding box center [404, 222] width 57 height 13
click at [414, 233] on div "25 16 3108 5004081" at bounding box center [404, 235] width 57 height 13
click at [420, 221] on div "25 16 3108 5004081" at bounding box center [404, 222] width 57 height 13
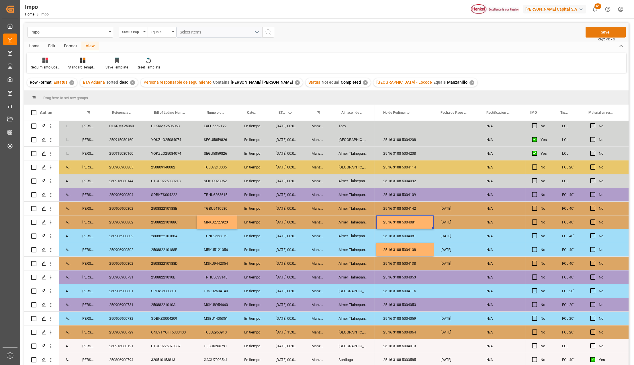
click at [597, 32] on button "Save" at bounding box center [606, 32] width 40 height 11
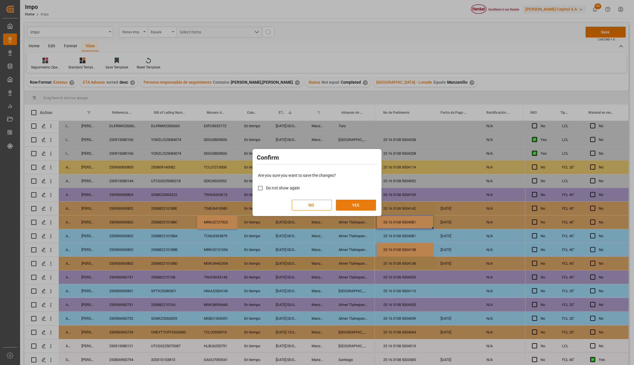
click at [361, 206] on button "YES" at bounding box center [356, 205] width 40 height 11
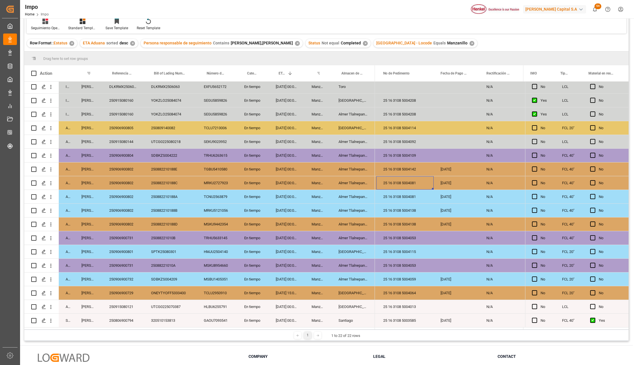
scroll to position [85, 0]
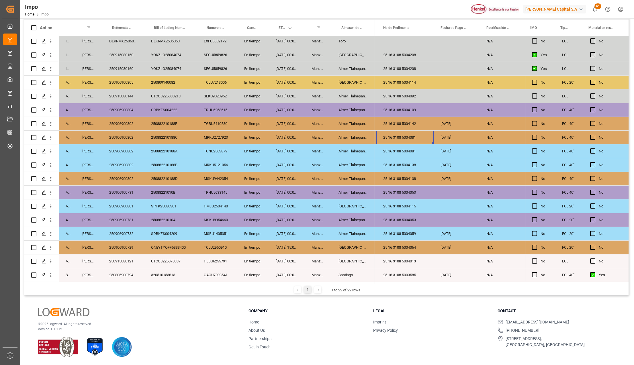
click at [290, 210] on div "[DATE] 00:00:00" at bounding box center [287, 205] width 36 height 13
click at [414, 150] on div "25 16 3108 5004081" at bounding box center [404, 150] width 57 height 13
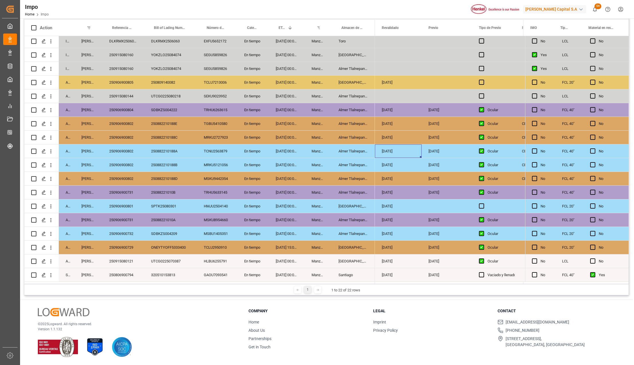
scroll to position [0, 854]
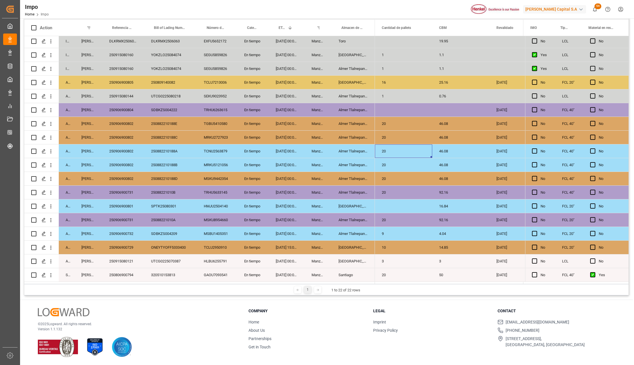
click at [360, 249] on div "[GEOGRAPHIC_DATA]" at bounding box center [353, 247] width 43 height 13
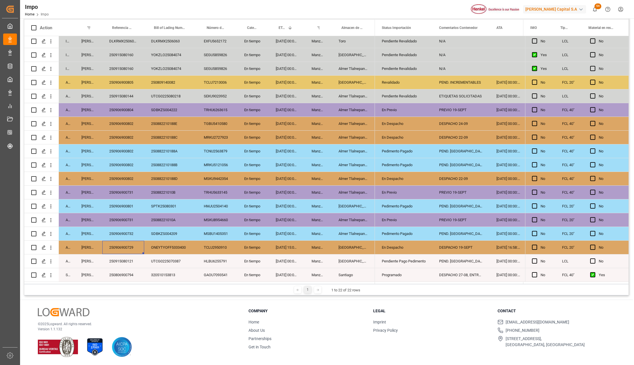
click at [127, 241] on div "250906900729" at bounding box center [123, 247] width 42 height 13
click at [123, 245] on div "250906900729" at bounding box center [123, 247] width 42 height 13
click at [123, 245] on input "250906900729" at bounding box center [123, 250] width 33 height 11
drag, startPoint x: 351, startPoint y: 228, endPoint x: 345, endPoint y: 212, distance: 17.7
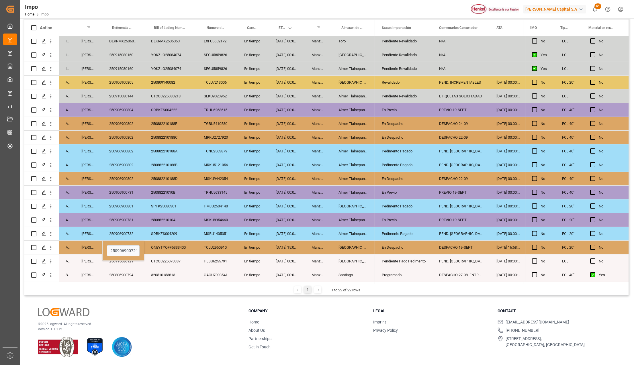
click at [351, 228] on div "Almer Tlalnepantla" at bounding box center [353, 233] width 43 height 13
click at [344, 204] on div "[GEOGRAPHIC_DATA]" at bounding box center [353, 205] width 43 height 13
click at [119, 202] on div "250906900801" at bounding box center [123, 205] width 42 height 13
click at [217, 224] on div "MSKU8954660" at bounding box center [217, 219] width 40 height 13
click at [334, 205] on div "[GEOGRAPHIC_DATA]" at bounding box center [353, 205] width 43 height 13
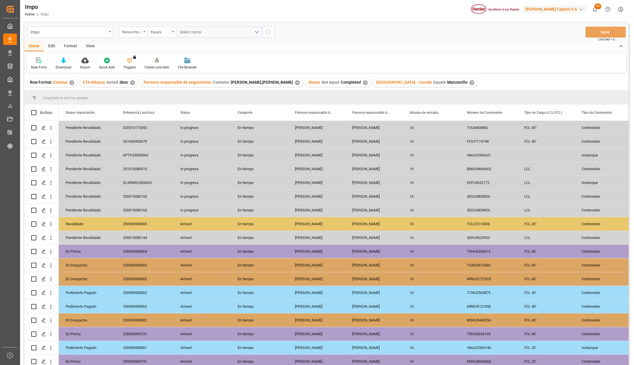
click at [91, 46] on div "View" at bounding box center [89, 47] width 17 height 10
click at [69, 58] on div at bounding box center [65, 60] width 29 height 6
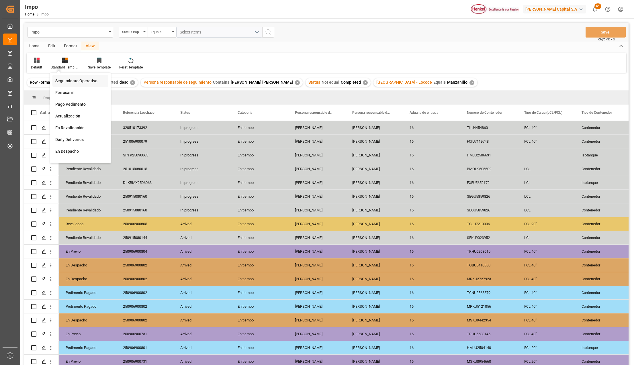
click at [68, 78] on div "Seguimiento Operativo" at bounding box center [80, 81] width 50 height 6
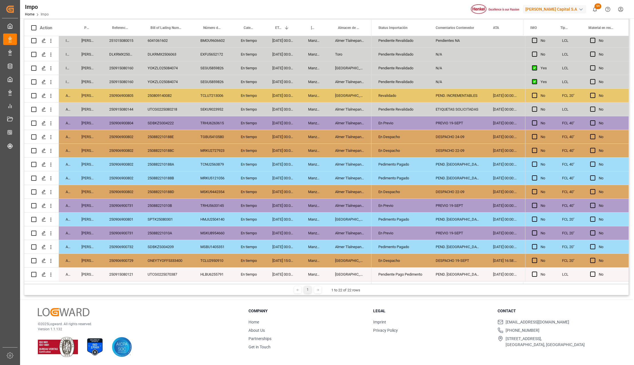
scroll to position [58, 0]
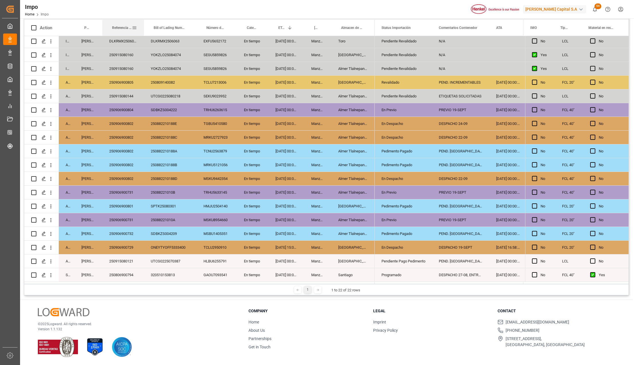
drag, startPoint x: 139, startPoint y: 21, endPoint x: 142, endPoint y: 21, distance: 3.2
click at [143, 21] on div at bounding box center [144, 28] width 2 height 16
click at [159, 246] on div "ONEYTYOFF5333400" at bounding box center [170, 247] width 53 height 13
click at [271, 245] on div "[DATE] 15:00:00" at bounding box center [287, 247] width 36 height 13
click at [402, 244] on div "En Despacho" at bounding box center [404, 247] width 44 height 13
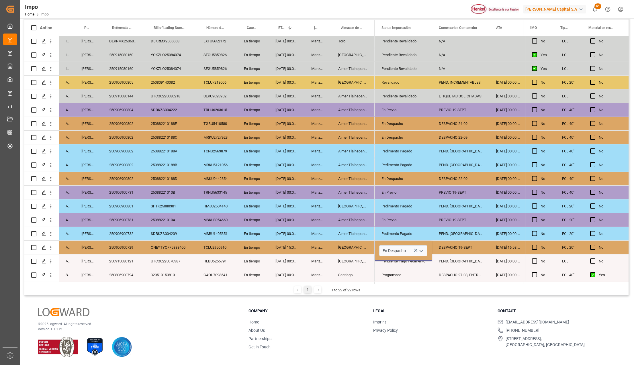
click at [420, 251] on icon "open menu" at bounding box center [421, 251] width 7 height 7
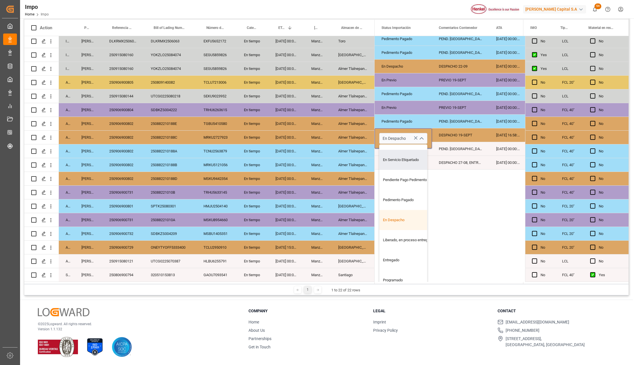
scroll to position [121, 0]
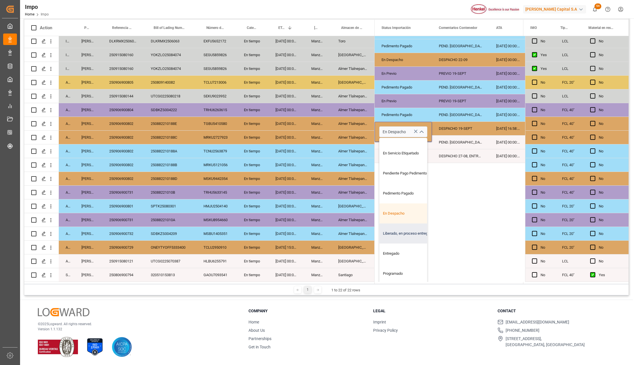
click at [397, 232] on div "Liberado, en proceso entrega" at bounding box center [407, 234] width 54 height 20
type input "Liberado, en proceso entrega"
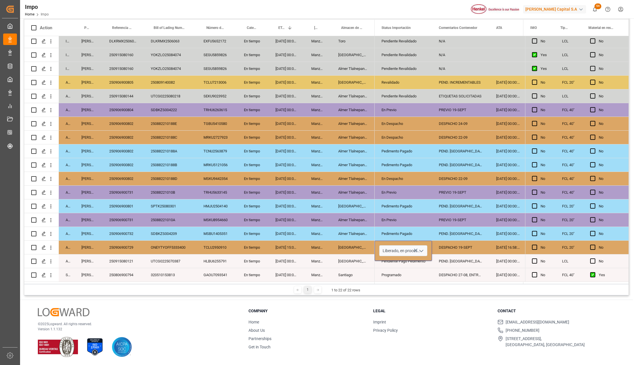
click at [457, 247] on div "DESPACHO 19-SEPT" at bounding box center [460, 247] width 57 height 13
click at [400, 247] on div "Liberado, en proceso entrega" at bounding box center [404, 247] width 44 height 13
click at [447, 159] on div "PEND. [GEOGRAPHIC_DATA]" at bounding box center [460, 164] width 57 height 13
click at [454, 245] on div "DESPACHO 19-SEPT" at bounding box center [460, 247] width 57 height 13
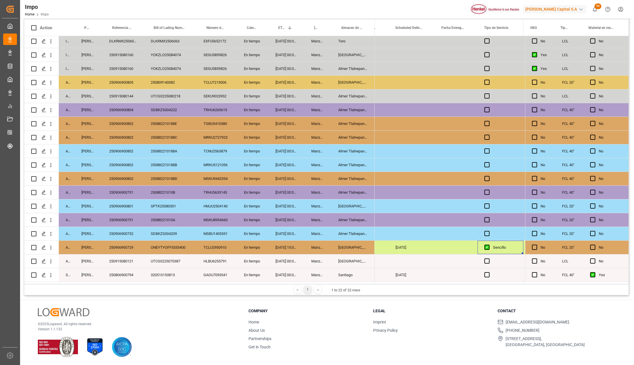
scroll to position [0, 1412]
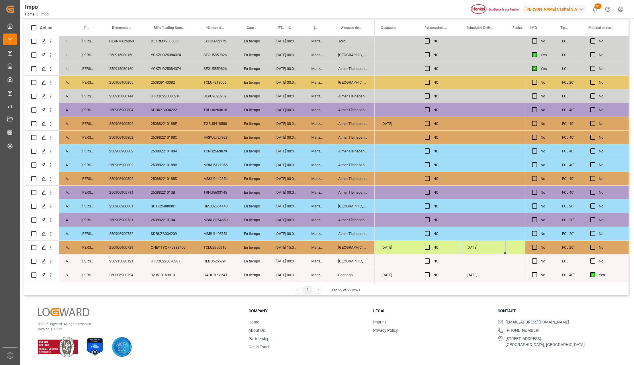
click at [133, 206] on div "250906900801" at bounding box center [123, 205] width 42 height 13
click at [350, 204] on div "[GEOGRAPHIC_DATA]" at bounding box center [352, 205] width 43 height 13
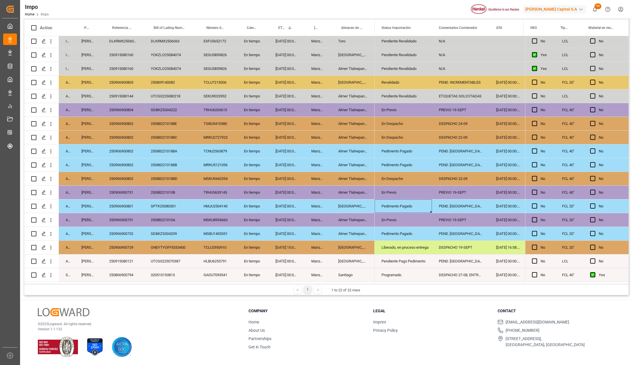
click at [386, 245] on div "Liberado, en proceso entrega" at bounding box center [404, 247] width 44 height 13
click at [389, 200] on div "Pedimento Pagado" at bounding box center [404, 206] width 44 height 13
click at [452, 204] on div "PEND. [GEOGRAPHIC_DATA]" at bounding box center [460, 205] width 57 height 13
click at [452, 204] on input "PEND. [GEOGRAPHIC_DATA]" at bounding box center [461, 209] width 48 height 11
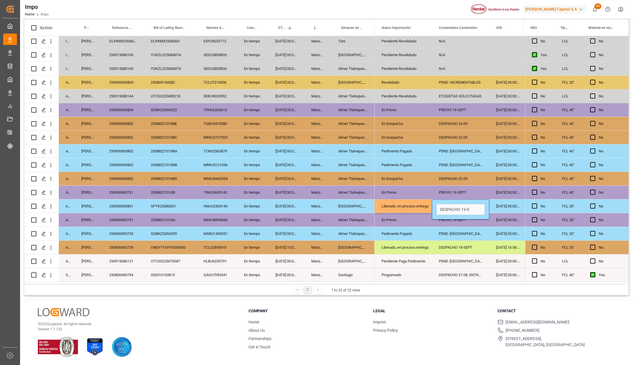
type input "DESPACHO 19-09"
click at [457, 203] on div "DESPACHO 19-09" at bounding box center [460, 205] width 57 height 13
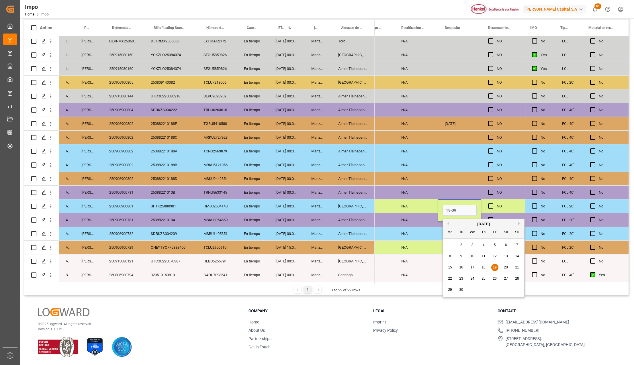
type input "[DATE]"
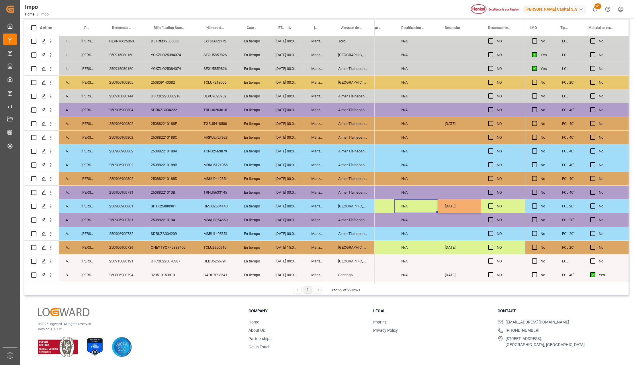
click at [433, 205] on div "N/A" at bounding box center [416, 205] width 44 height 13
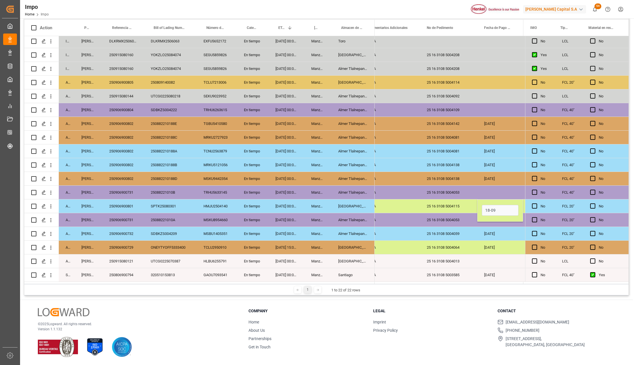
type input "[DATE]"
click at [440, 204] on div "25 16 3108 5004115" at bounding box center [448, 205] width 57 height 13
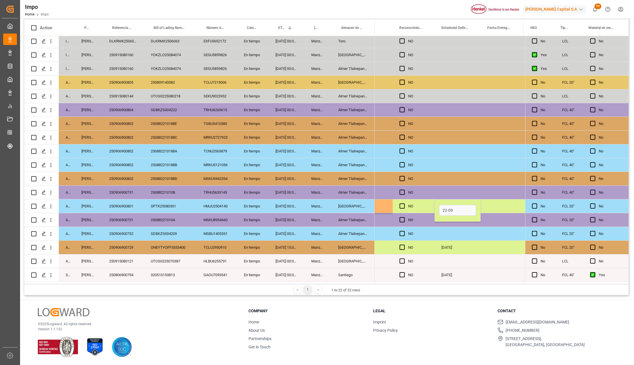
type input "[DATE]"
click at [438, 245] on div "[DATE]" at bounding box center [458, 247] width 46 height 13
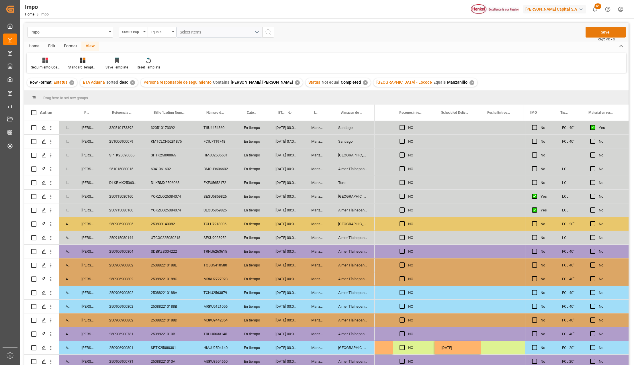
click at [599, 29] on button "Save" at bounding box center [606, 32] width 40 height 11
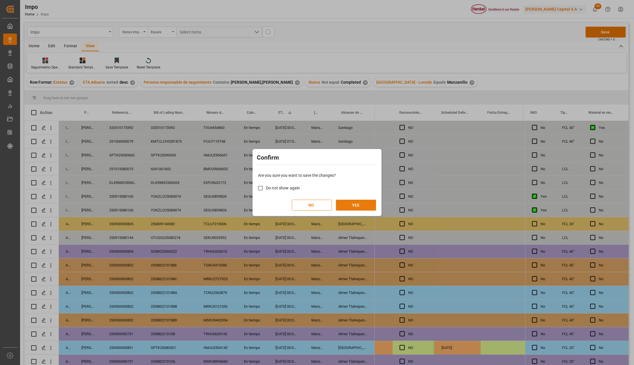
click at [353, 204] on button "YES" at bounding box center [356, 205] width 40 height 11
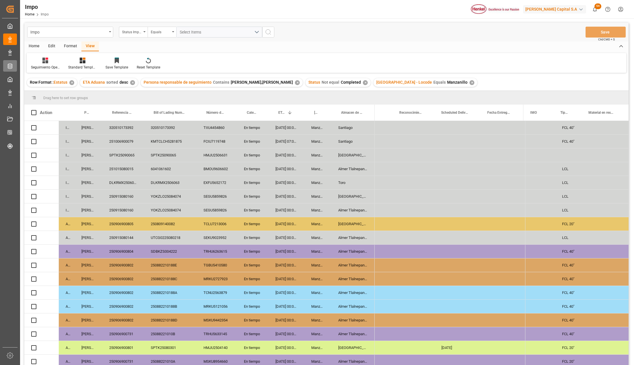
scroll to position [0, 1321]
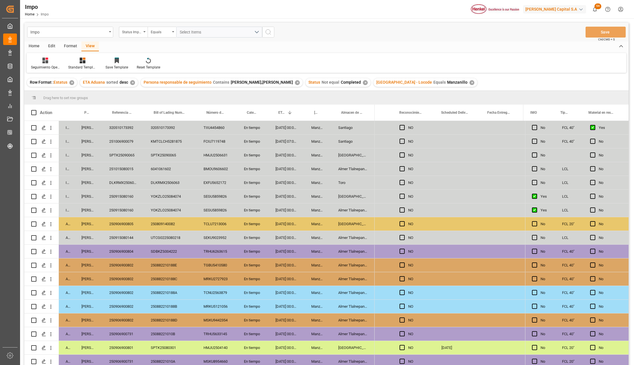
click at [183, 270] on div "250882210188E" at bounding box center [170, 265] width 53 height 13
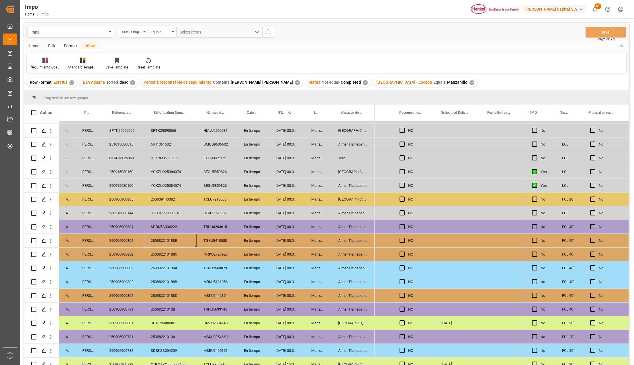
scroll to position [38, 0]
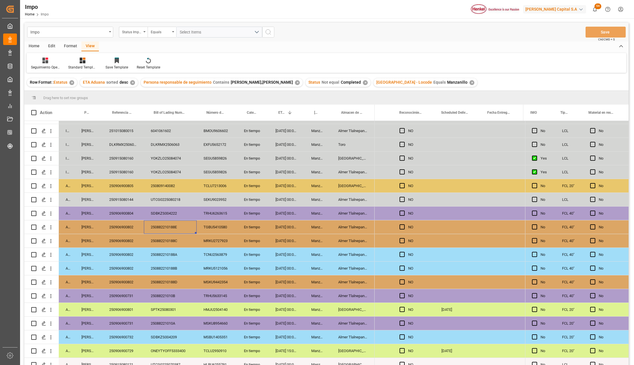
click at [158, 308] on div "SPTK25080301" at bounding box center [170, 309] width 53 height 13
click at [221, 307] on div "HMJU2504140" at bounding box center [217, 309] width 40 height 13
click at [128, 308] on div "250906900801" at bounding box center [123, 309] width 42 height 13
click at [121, 304] on div "250906900801" at bounding box center [123, 309] width 42 height 13
